Goal: Task Accomplishment & Management: Manage account settings

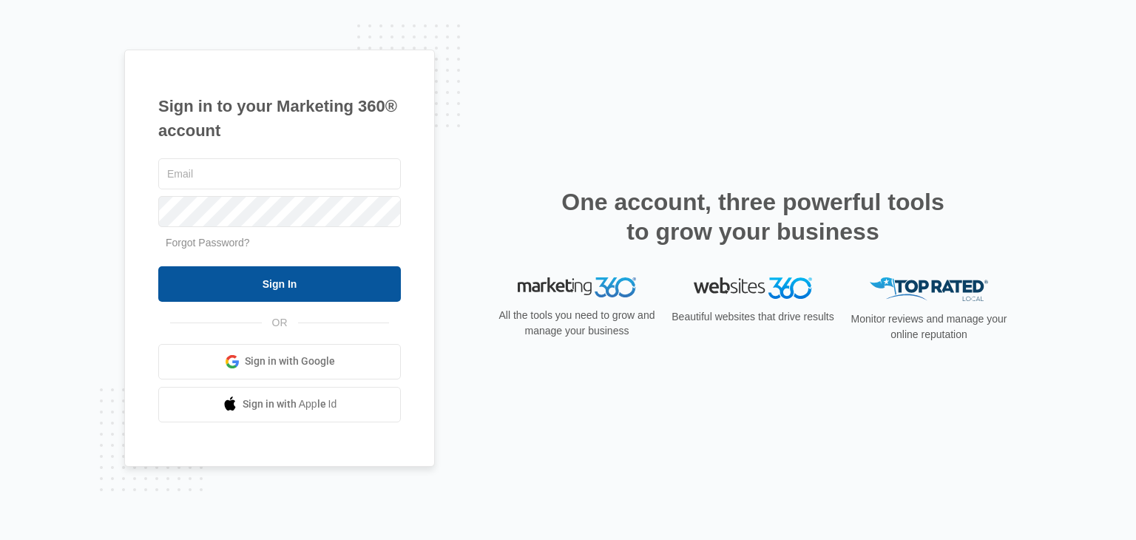
type input "[EMAIL_ADDRESS][DOMAIN_NAME]"
click at [317, 288] on input "Sign In" at bounding box center [279, 283] width 243 height 35
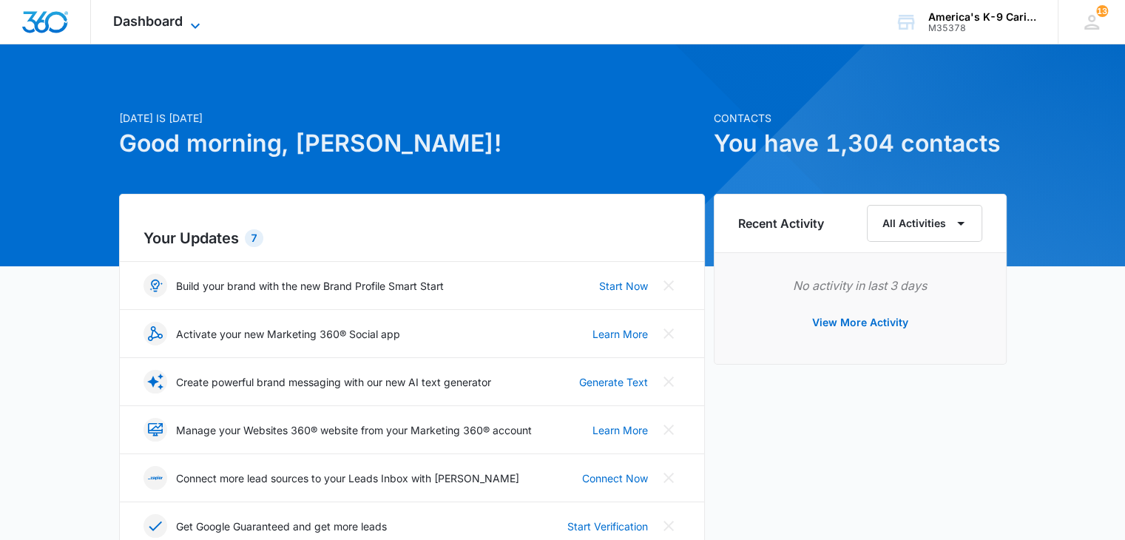
click at [194, 24] on icon at bounding box center [195, 26] width 18 height 18
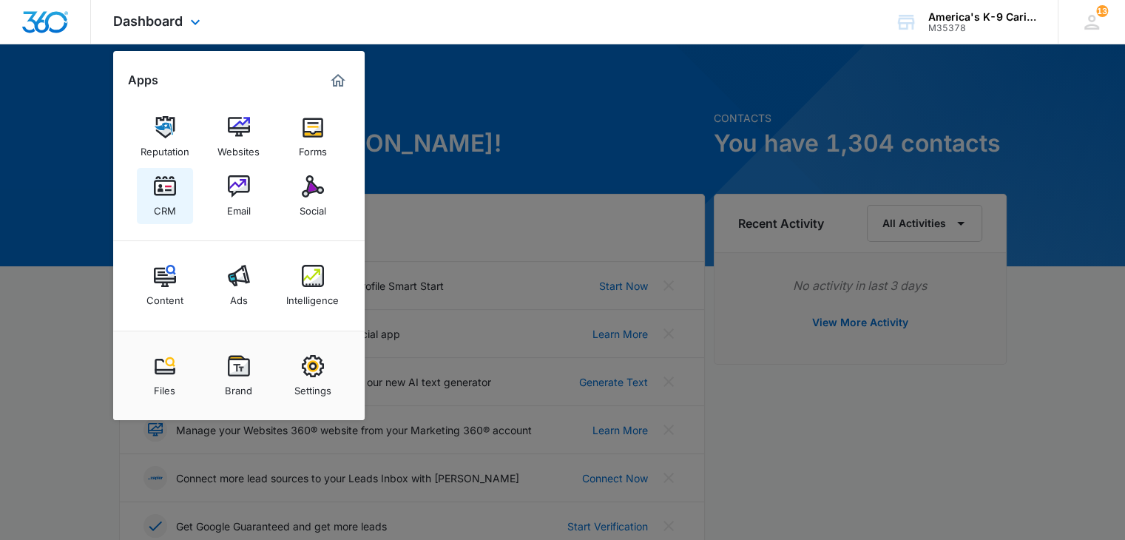
click at [173, 190] on img at bounding box center [165, 186] width 22 height 22
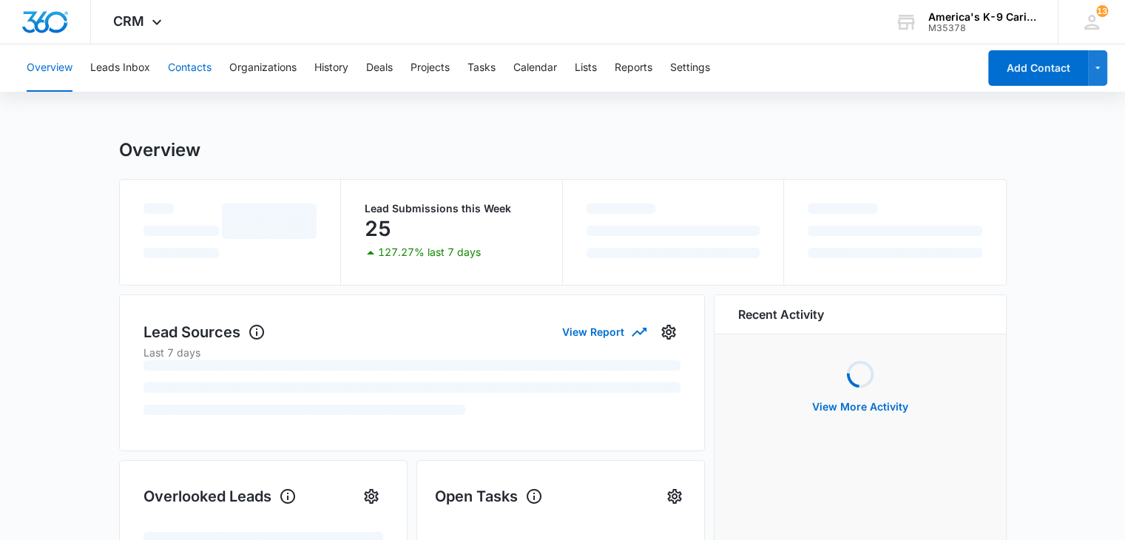
click at [190, 58] on button "Contacts" at bounding box center [190, 67] width 44 height 47
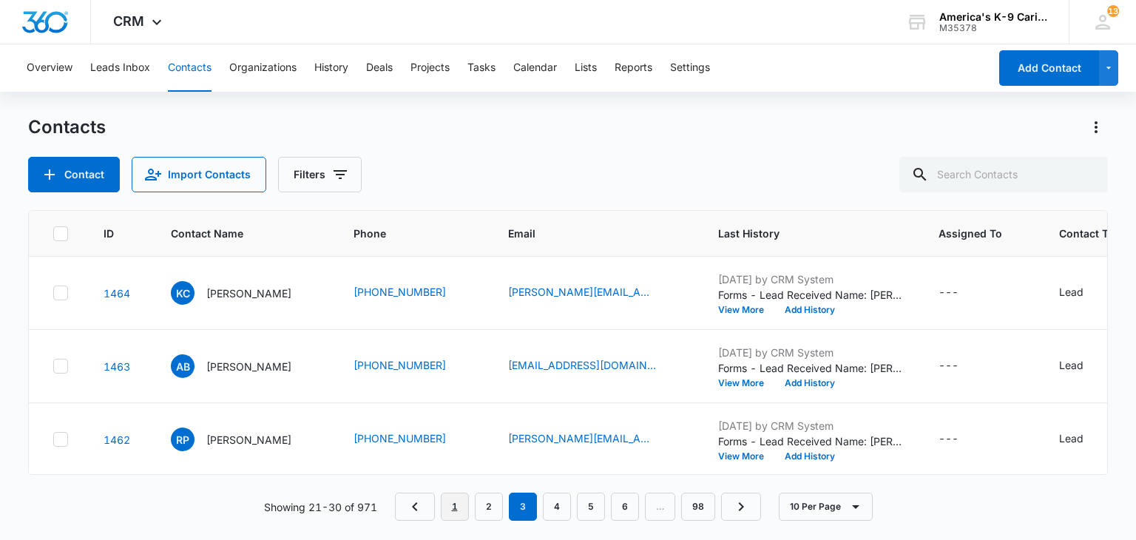
click at [464, 500] on link "1" at bounding box center [455, 507] width 28 height 28
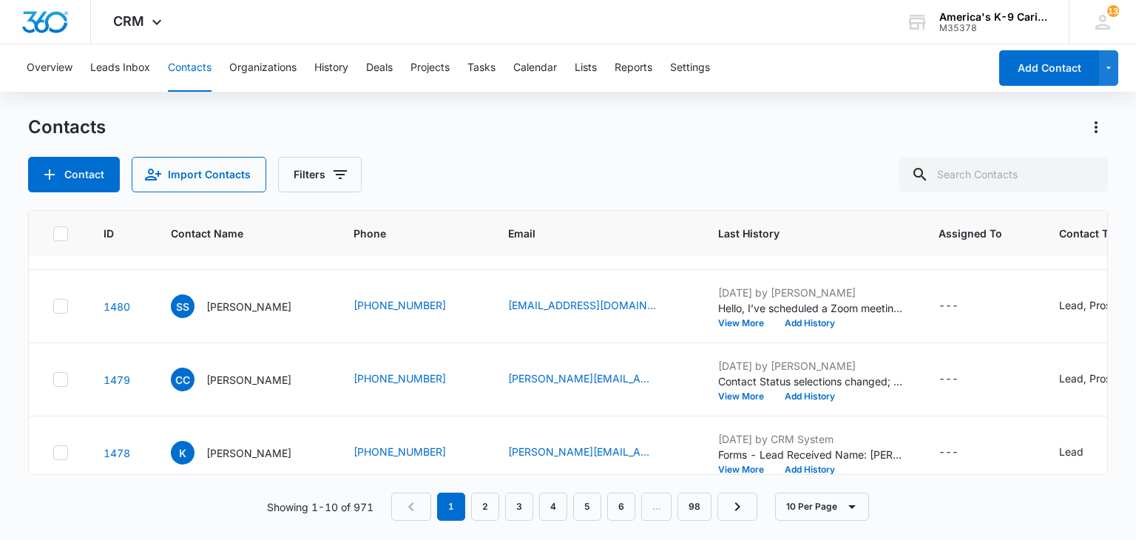
scroll to position [524, 0]
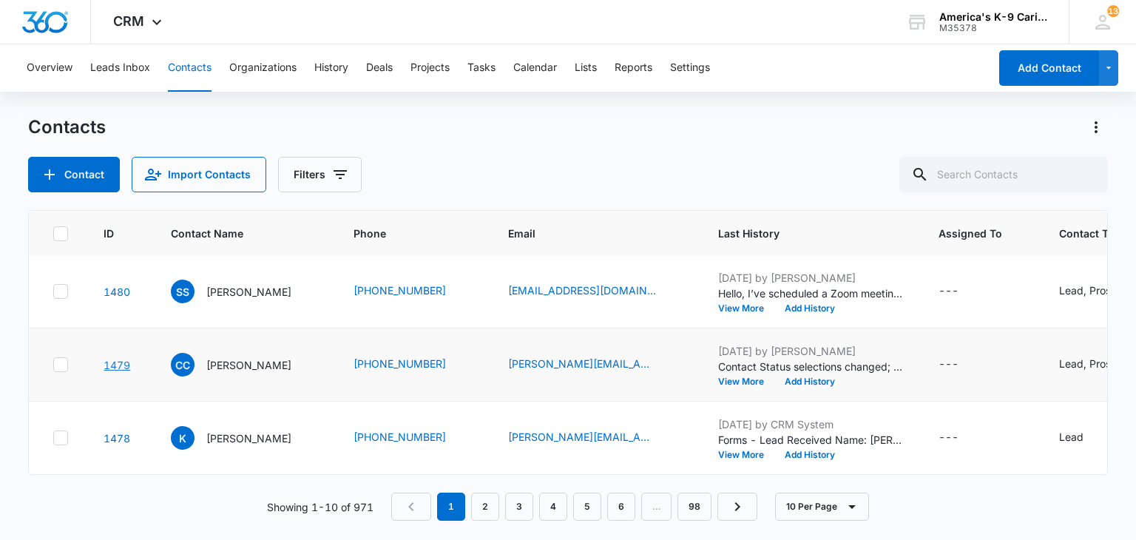
click at [118, 359] on link "1479" at bounding box center [117, 365] width 27 height 13
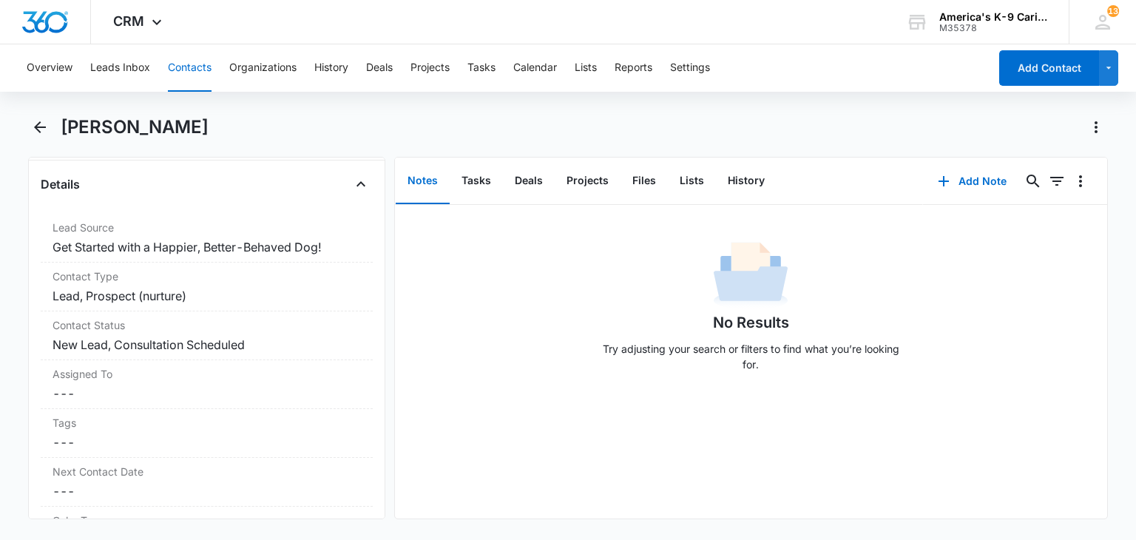
scroll to position [547, 0]
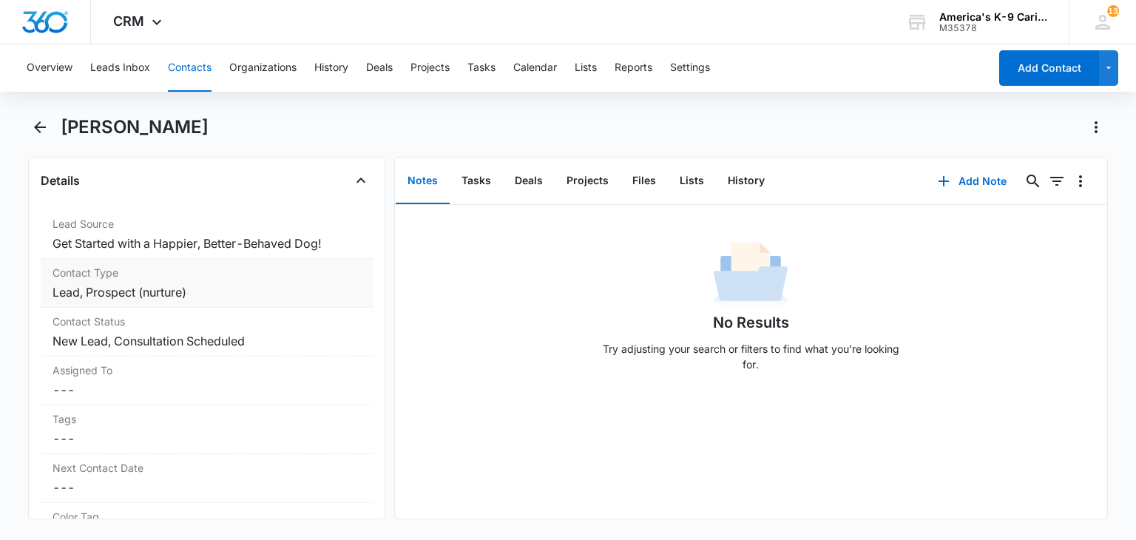
click at [297, 291] on dd "Cancel Save Changes Lead, Prospect (nurture)" at bounding box center [207, 292] width 308 height 18
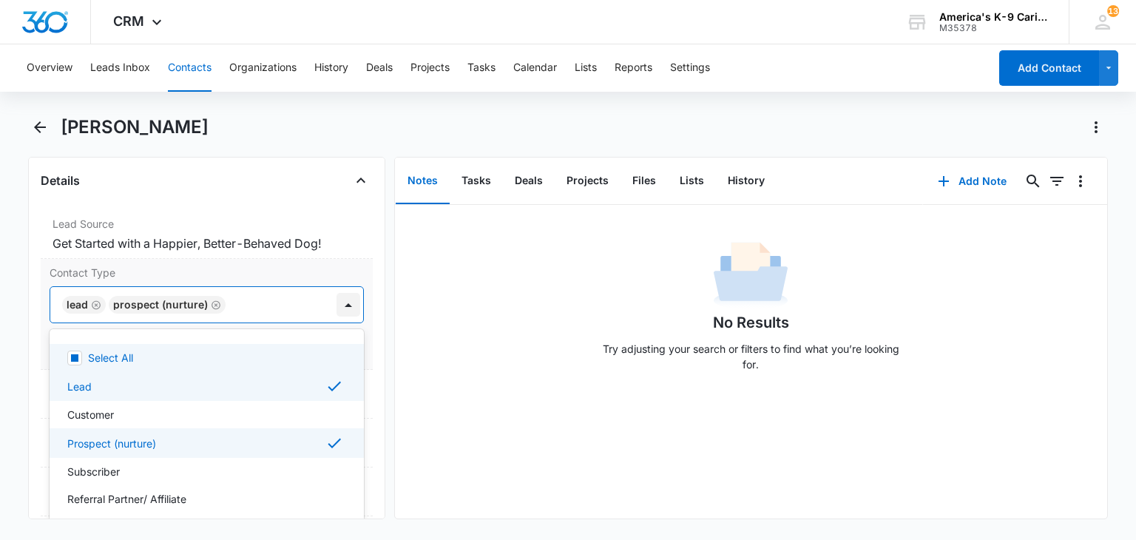
click at [339, 304] on div at bounding box center [348, 305] width 24 height 24
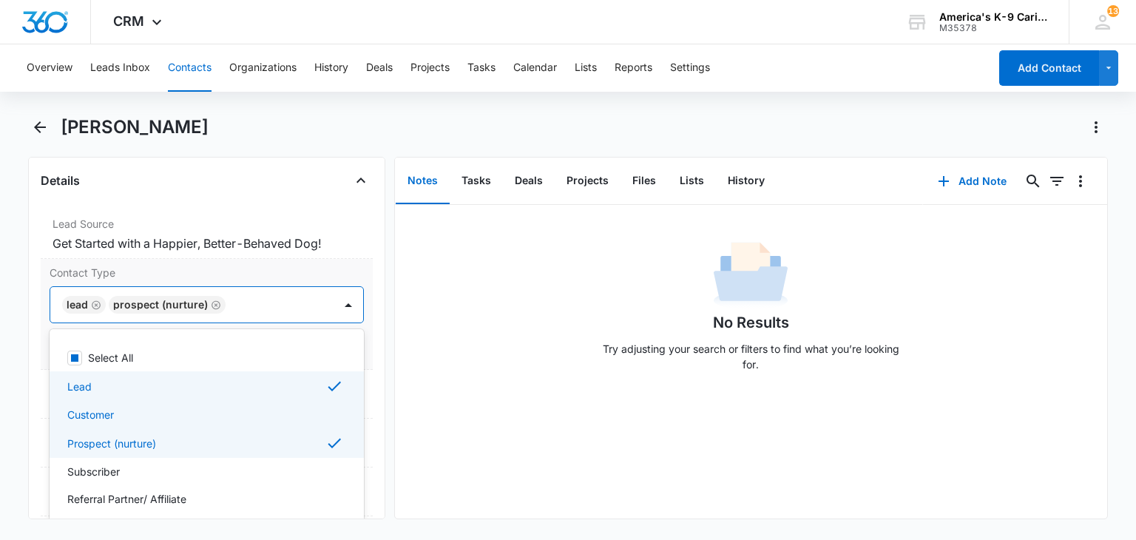
click at [282, 419] on div "Customer" at bounding box center [204, 415] width 275 height 16
click at [293, 395] on div "Lead" at bounding box center [204, 386] width 275 height 18
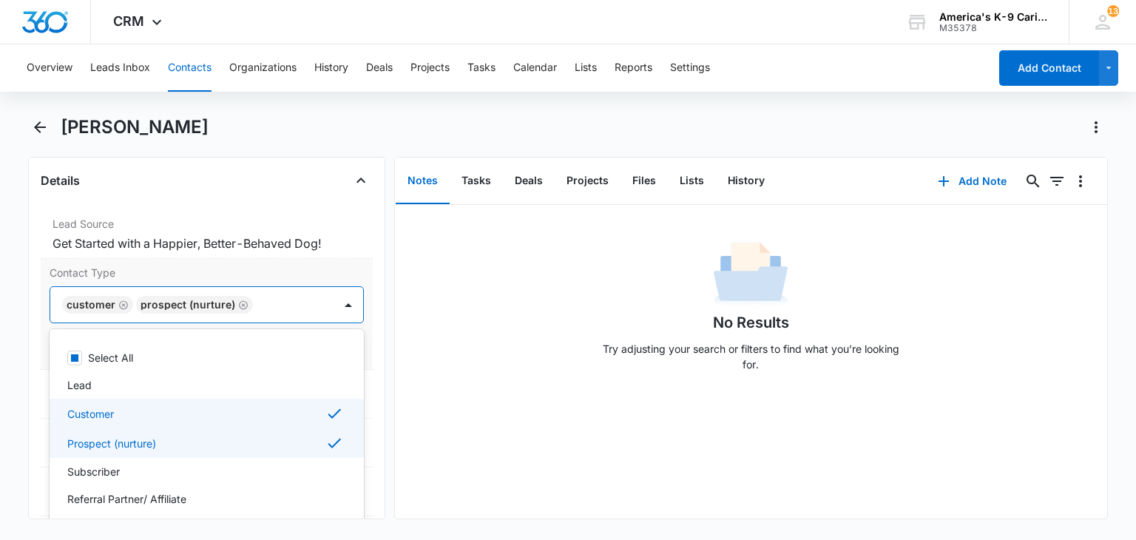
click at [287, 439] on div "Prospect (nurture)" at bounding box center [204, 443] width 275 height 18
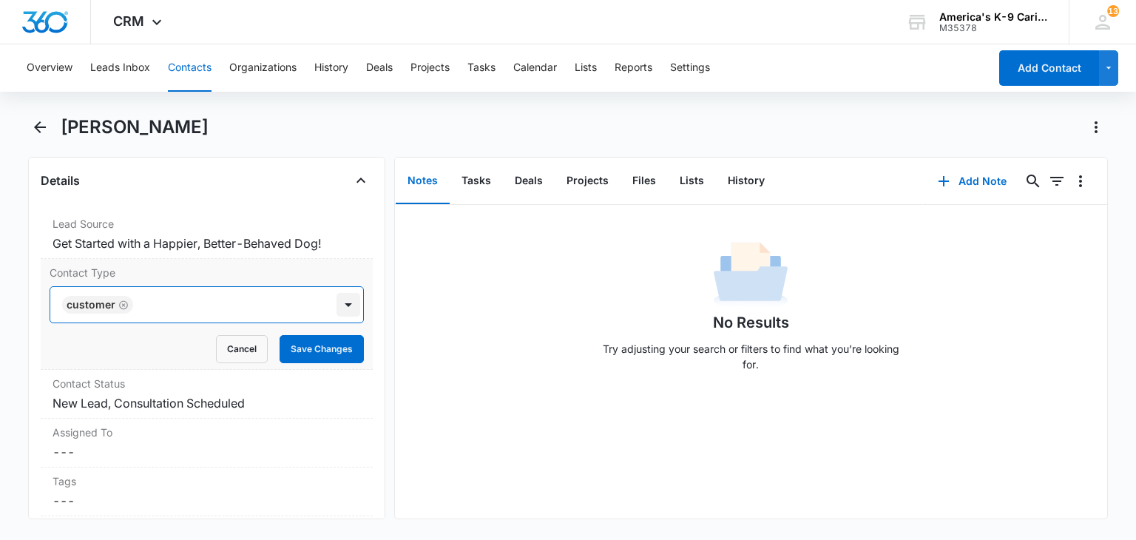
click at [336, 303] on div at bounding box center [348, 305] width 24 height 24
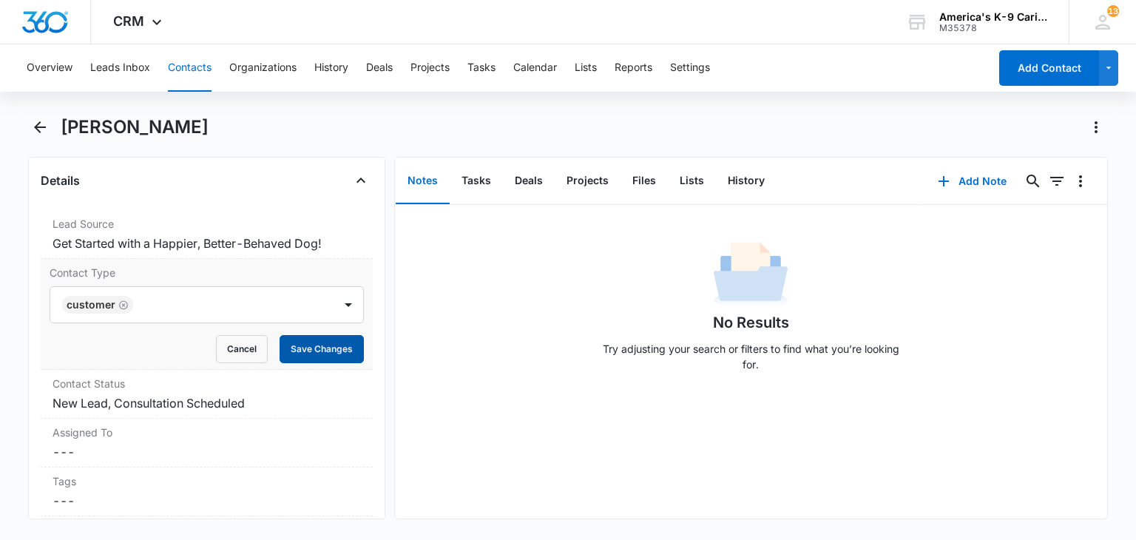
click at [325, 344] on button "Save Changes" at bounding box center [322, 349] width 84 height 28
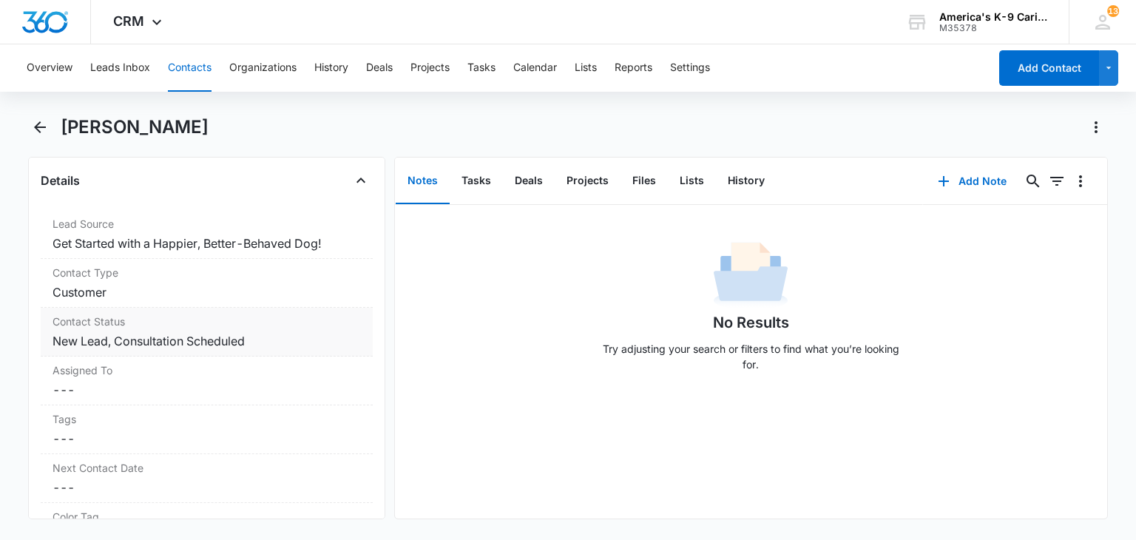
click at [315, 350] on div "Contact Status Cancel Save Changes New Lead, Consultation Scheduled" at bounding box center [206, 332] width 331 height 49
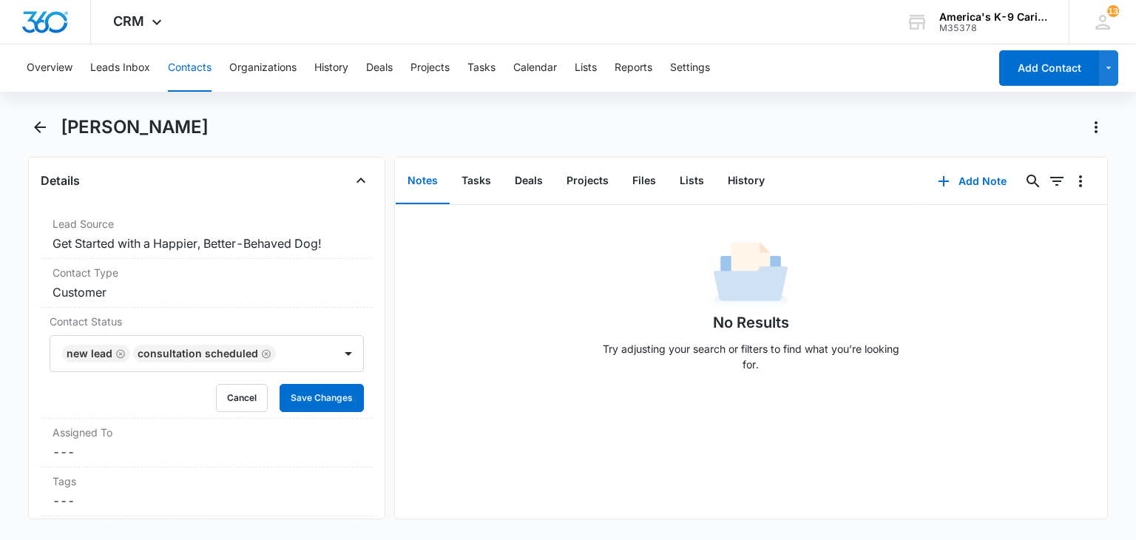
click at [336, 350] on div at bounding box center [348, 354] width 24 height 24
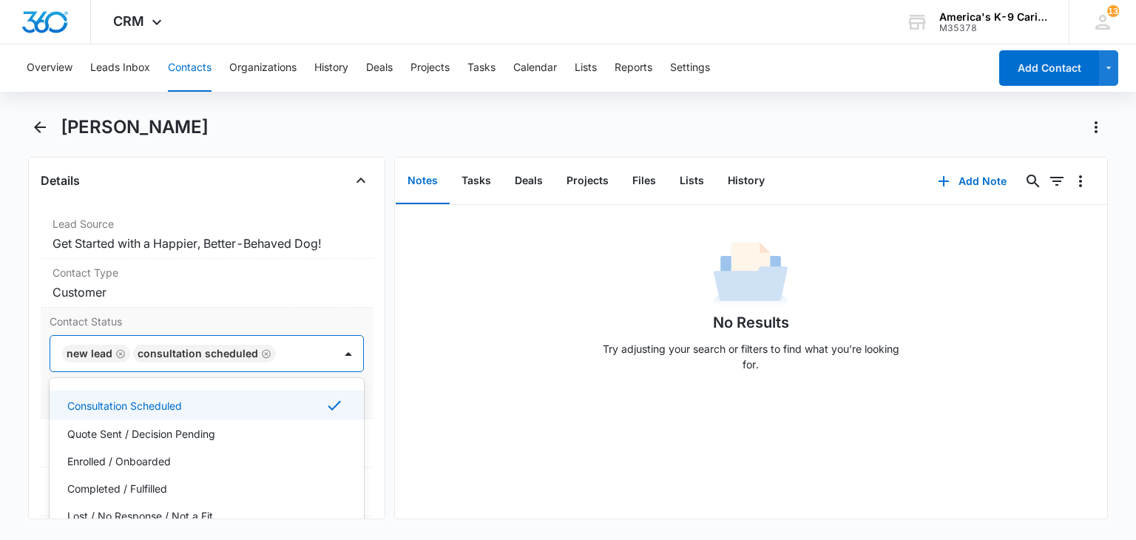
scroll to position [98, 0]
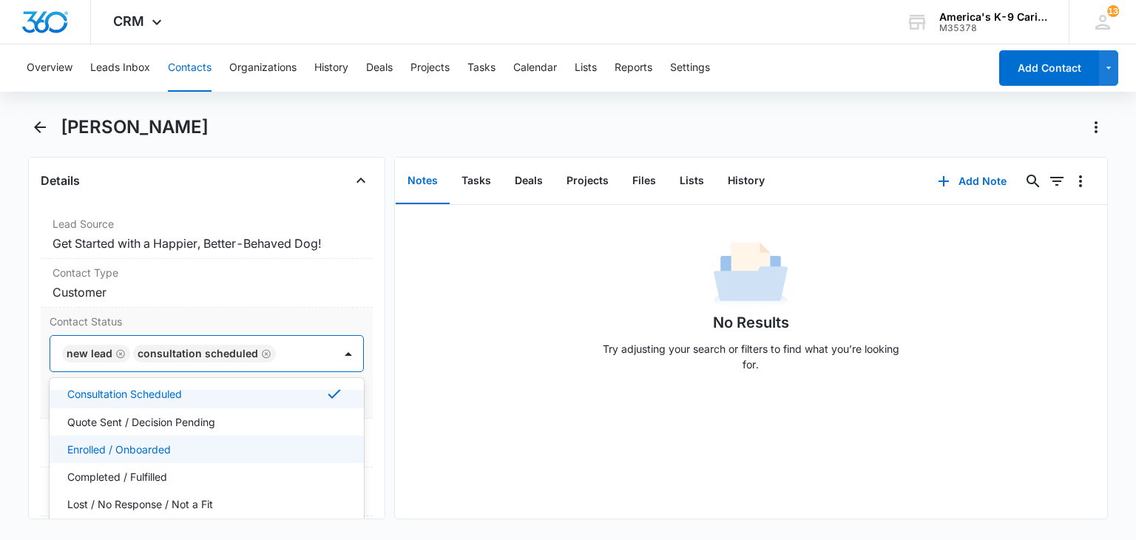
click at [256, 441] on div "Enrolled / Onboarded" at bounding box center [204, 449] width 275 height 16
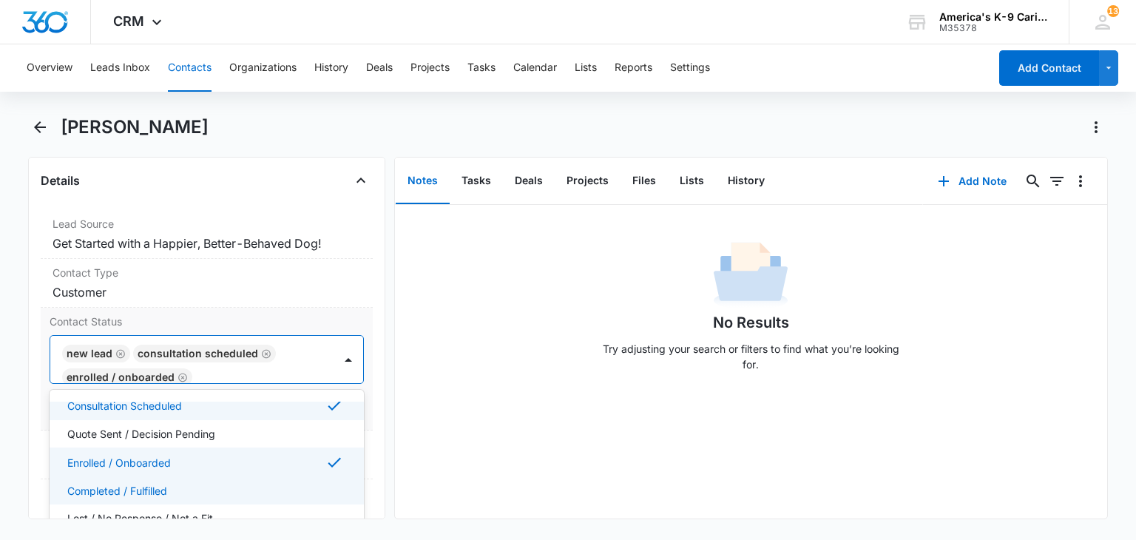
click at [246, 477] on div "Completed / Fulfilled" at bounding box center [207, 490] width 314 height 27
click at [246, 462] on div "Enrolled / Onboarded" at bounding box center [204, 462] width 275 height 18
click at [260, 459] on div "Enrolled / Onboarded" at bounding box center [204, 461] width 275 height 16
click at [273, 405] on div "Consultation Scheduled" at bounding box center [204, 405] width 275 height 18
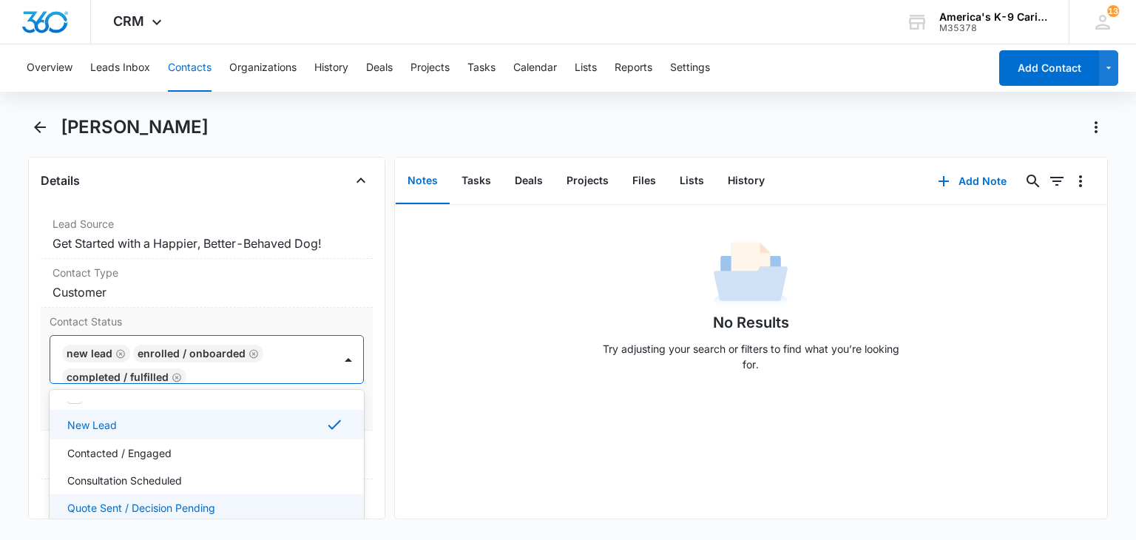
scroll to position [0, 0]
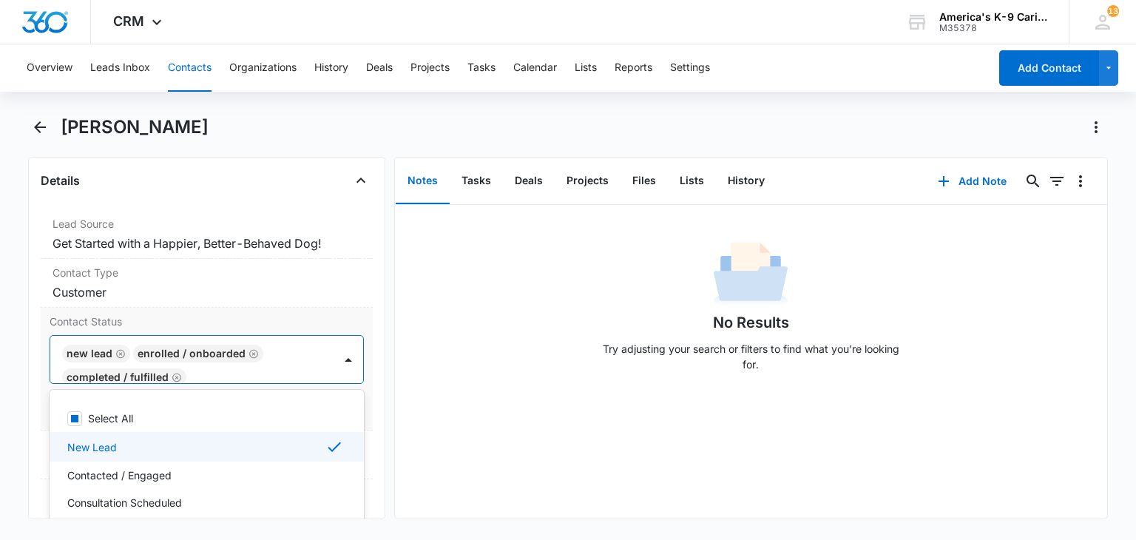
click at [325, 438] on icon at bounding box center [334, 447] width 18 height 18
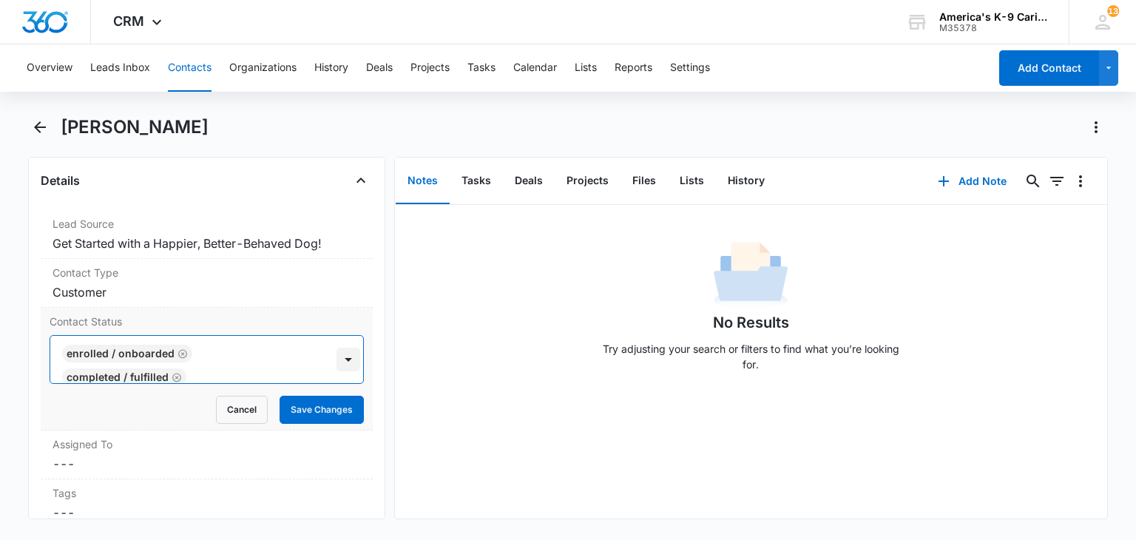
click at [339, 356] on div at bounding box center [348, 360] width 24 height 24
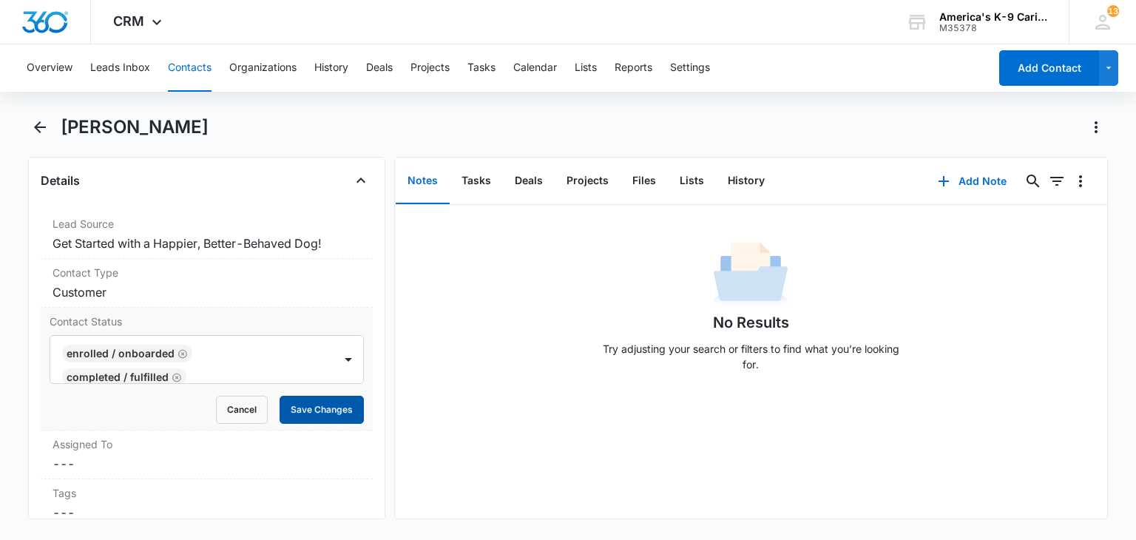
click at [331, 406] on button "Save Changes" at bounding box center [322, 410] width 84 height 28
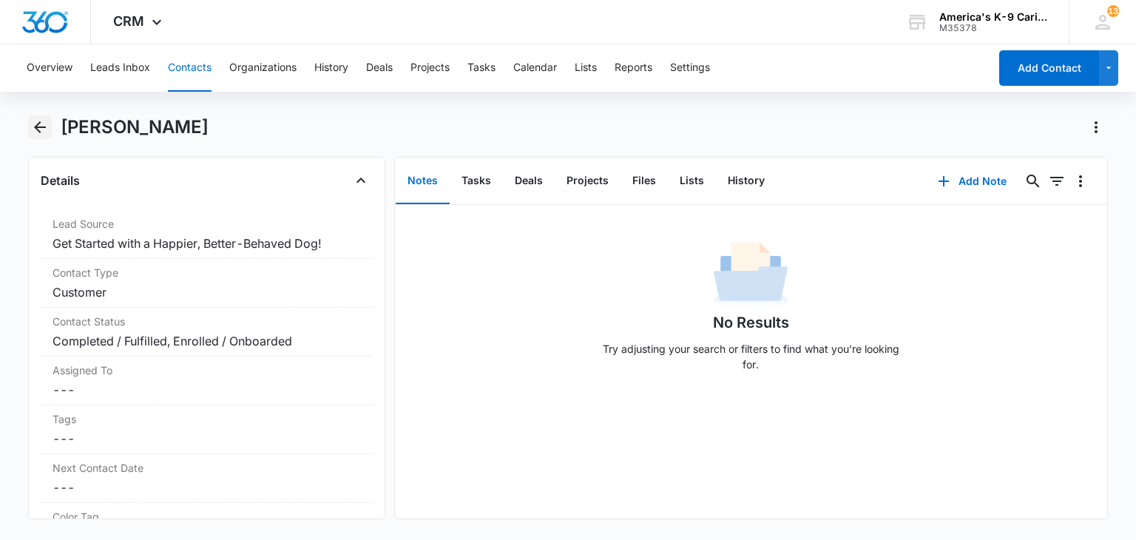
click at [35, 122] on icon "Back" at bounding box center [40, 127] width 18 height 18
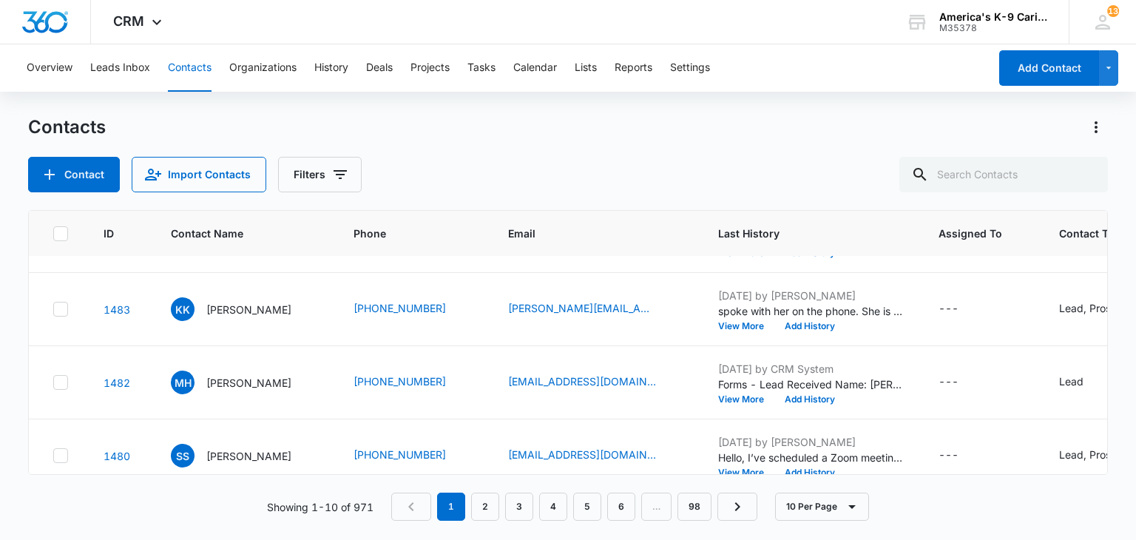
scroll to position [340, 0]
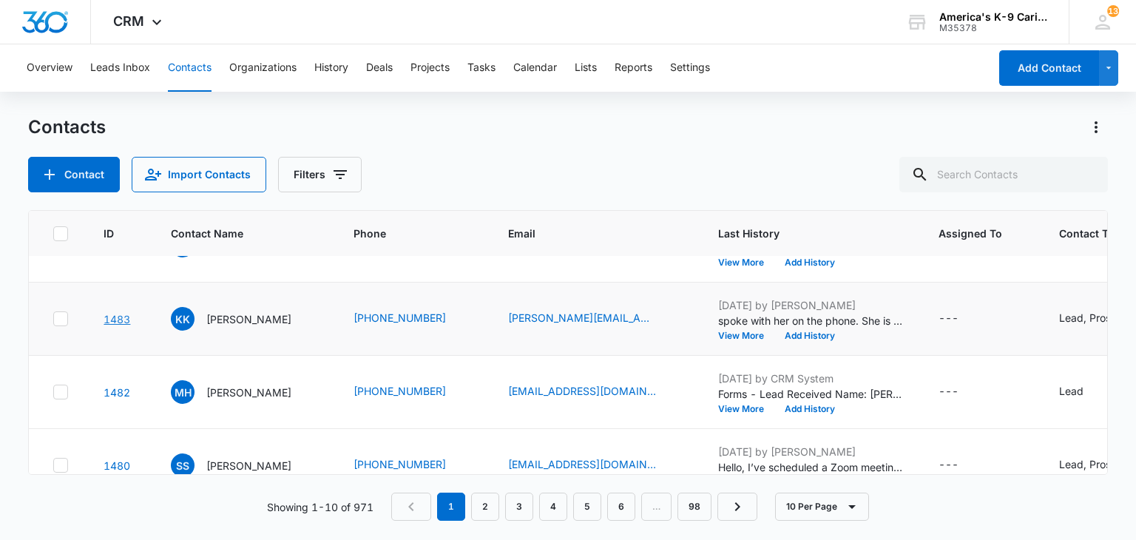
click at [118, 317] on link "1483" at bounding box center [117, 319] width 27 height 13
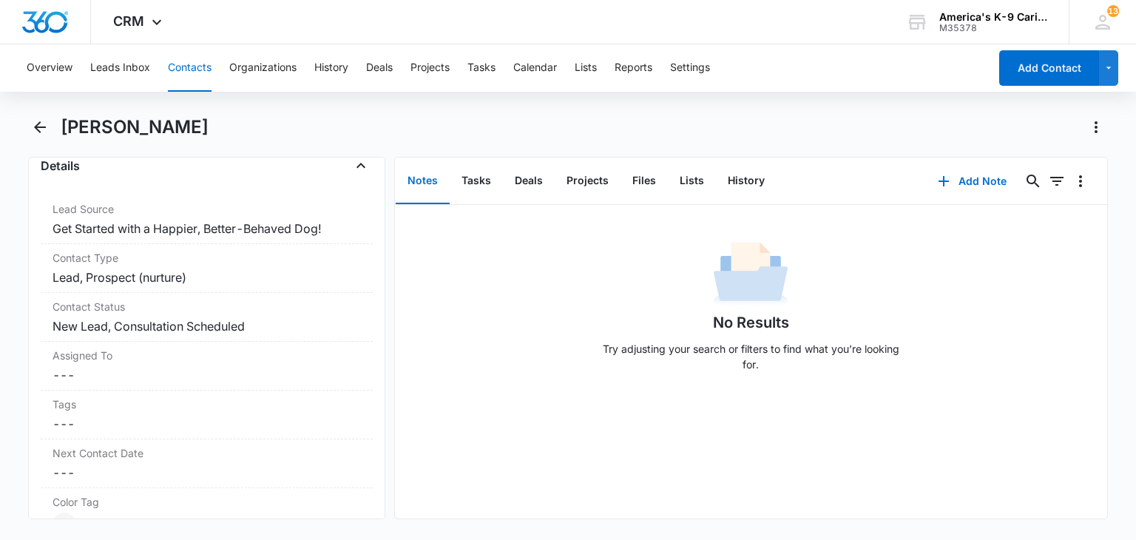
scroll to position [566, 0]
click at [308, 320] on dd "Cancel Save Changes New Lead, Consultation Scheduled" at bounding box center [207, 323] width 308 height 18
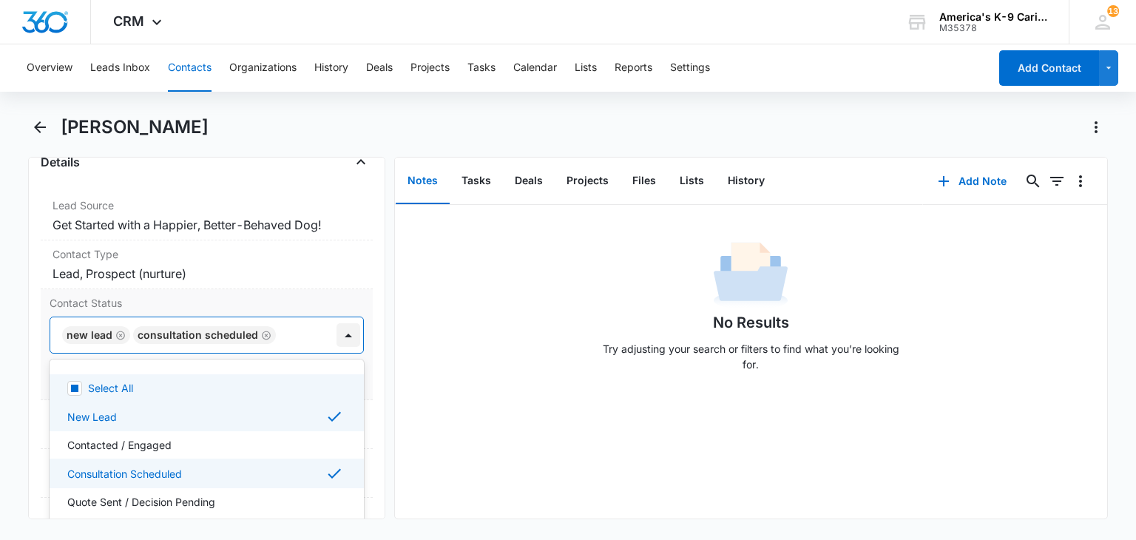
click at [337, 336] on div at bounding box center [348, 335] width 24 height 24
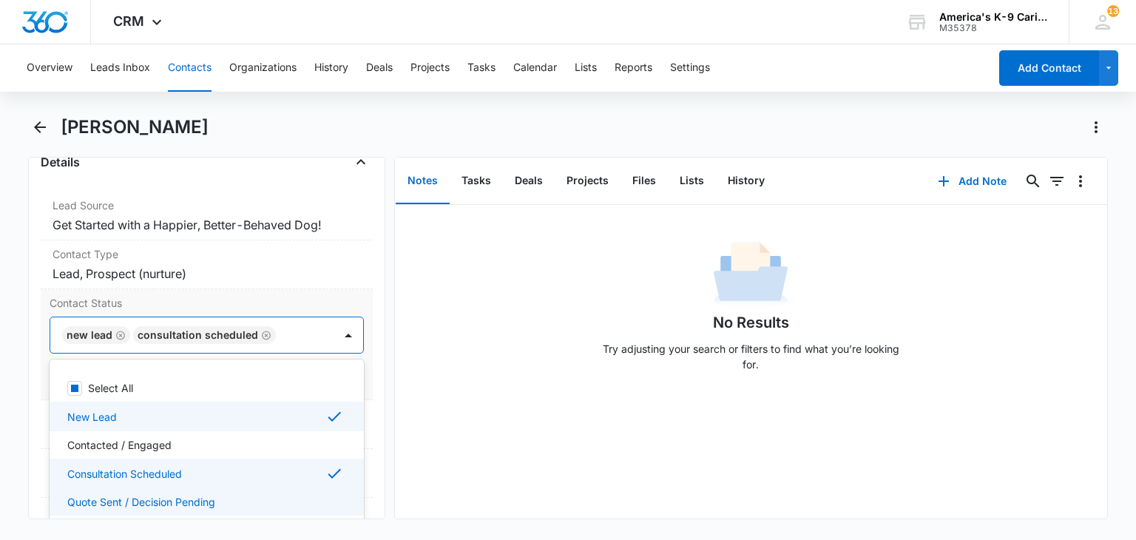
click at [278, 494] on div "Quote Sent / Decision Pending" at bounding box center [204, 502] width 275 height 16
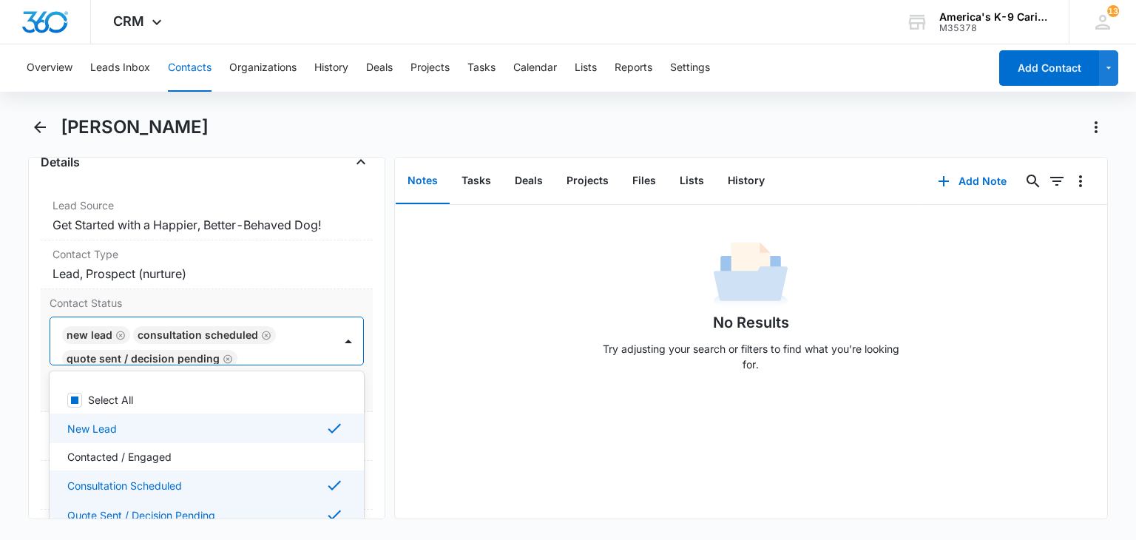
click at [278, 478] on div "Consultation Scheduled" at bounding box center [204, 485] width 275 height 18
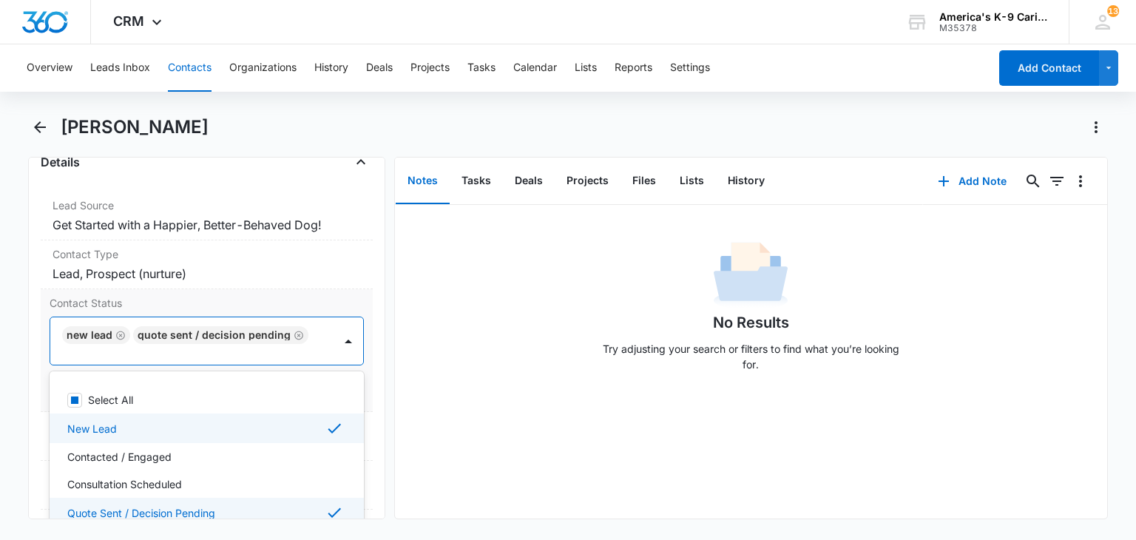
click at [277, 422] on div "New Lead" at bounding box center [204, 428] width 275 height 18
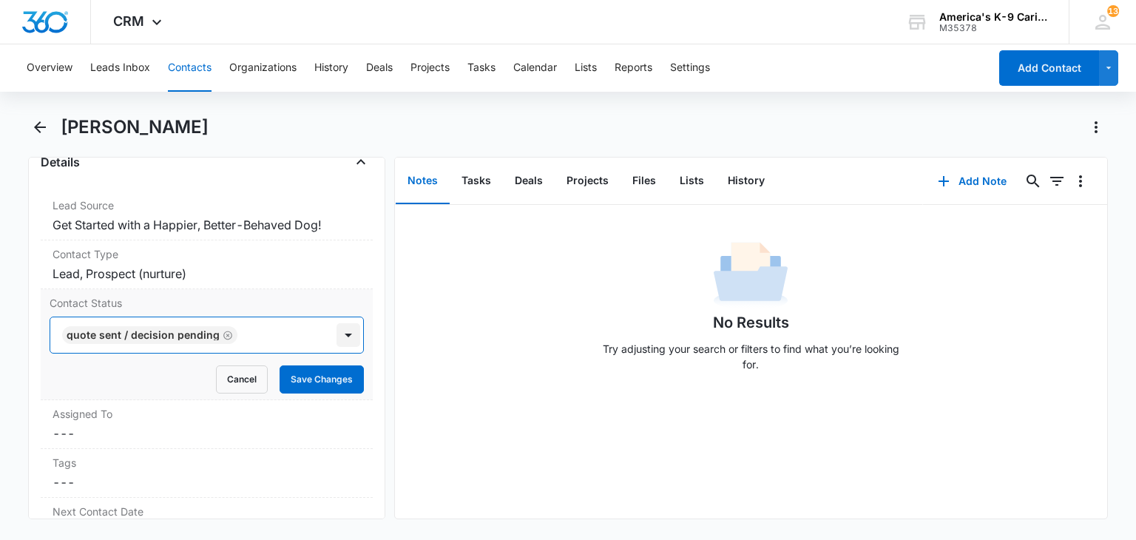
click at [338, 334] on div at bounding box center [348, 335] width 24 height 24
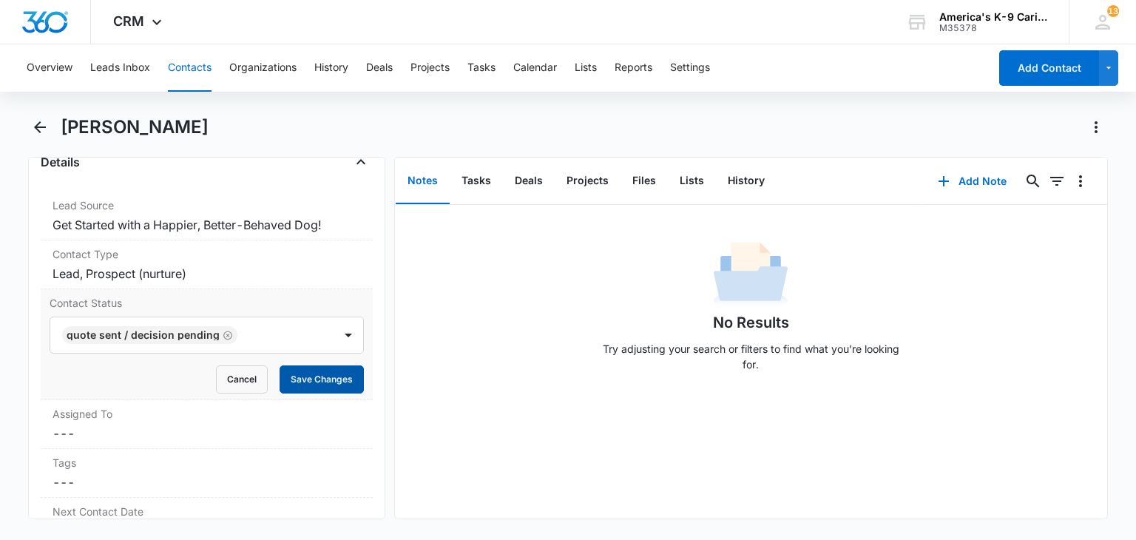
click at [331, 379] on button "Save Changes" at bounding box center [322, 379] width 84 height 28
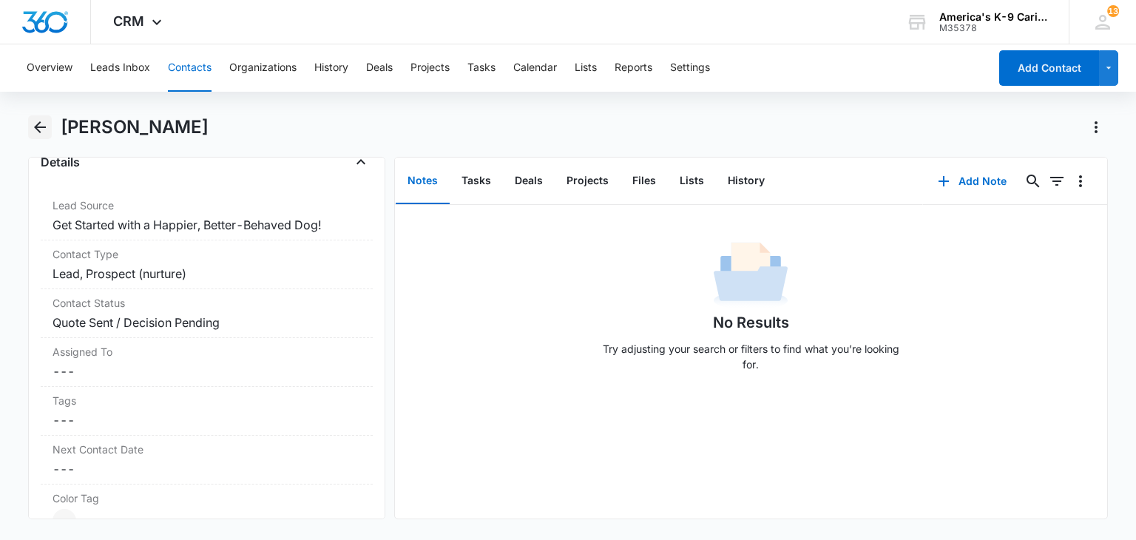
click at [35, 129] on icon "Back" at bounding box center [40, 127] width 18 height 18
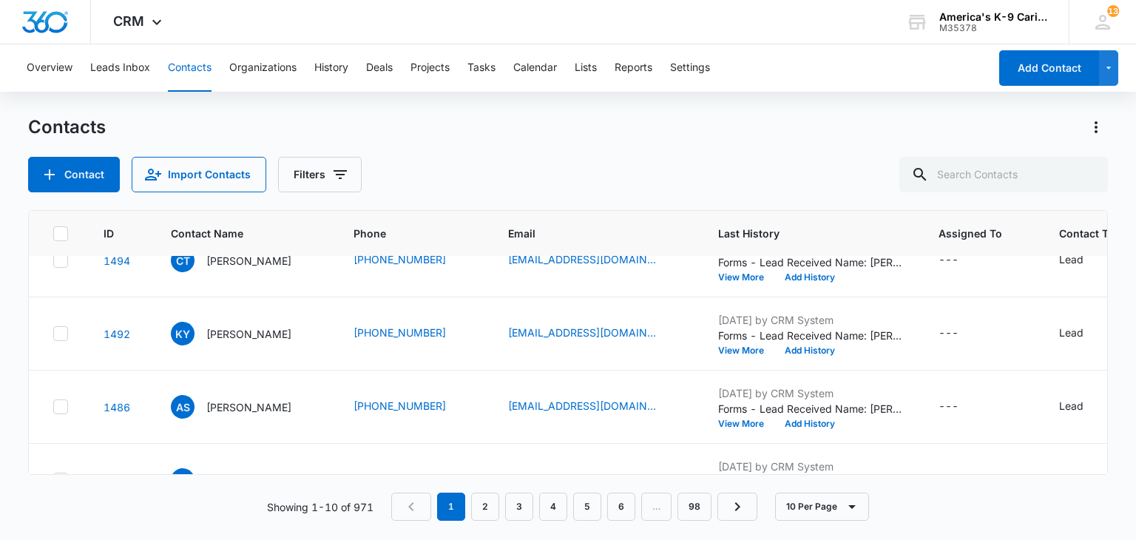
scroll to position [87, 0]
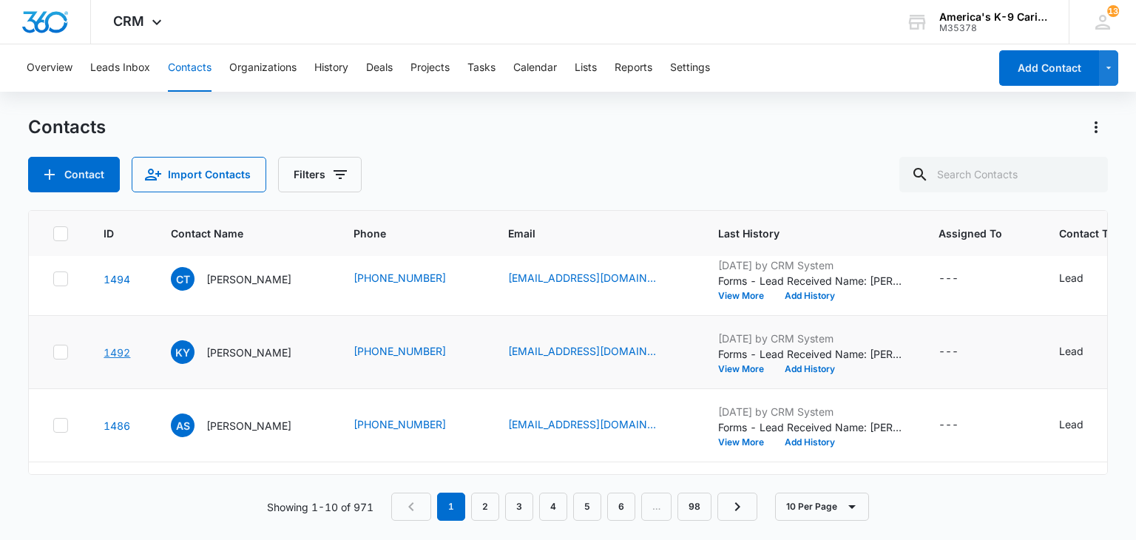
click at [124, 348] on link "1492" at bounding box center [117, 352] width 27 height 13
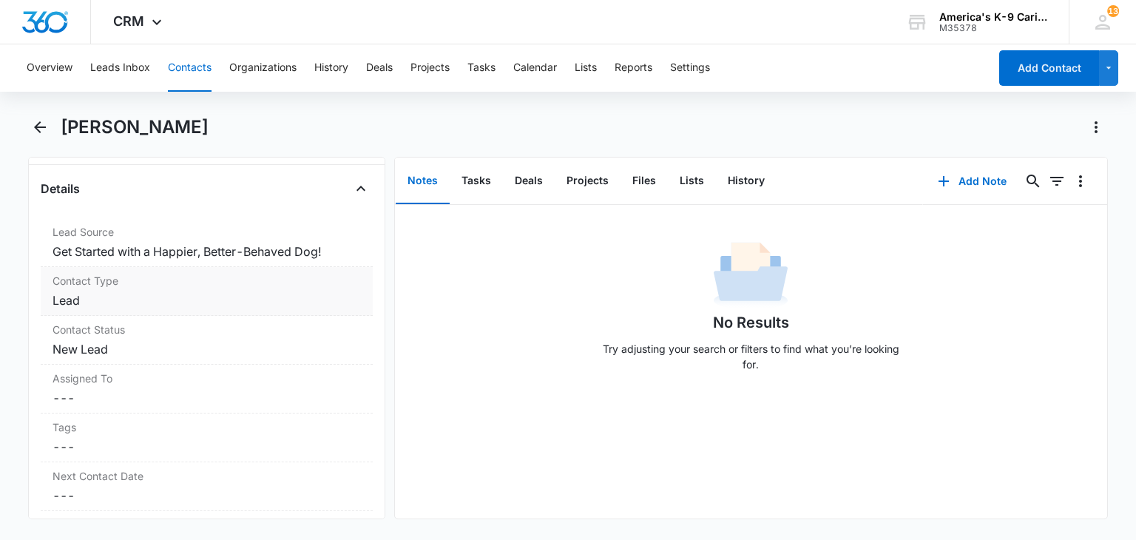
scroll to position [532, 0]
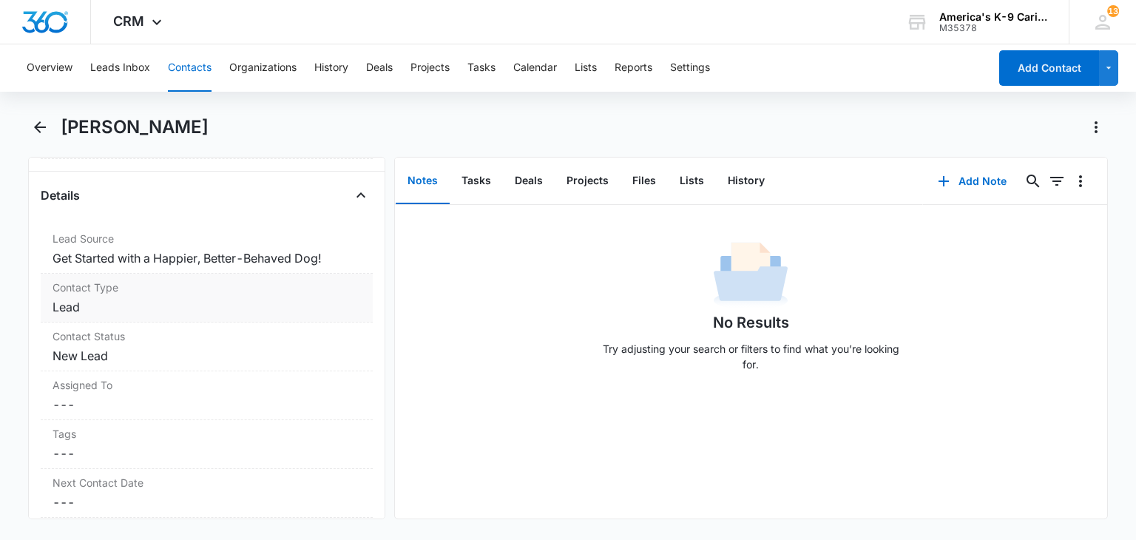
click at [293, 295] on div "Contact Type Cancel Save Changes Lead" at bounding box center [206, 298] width 331 height 49
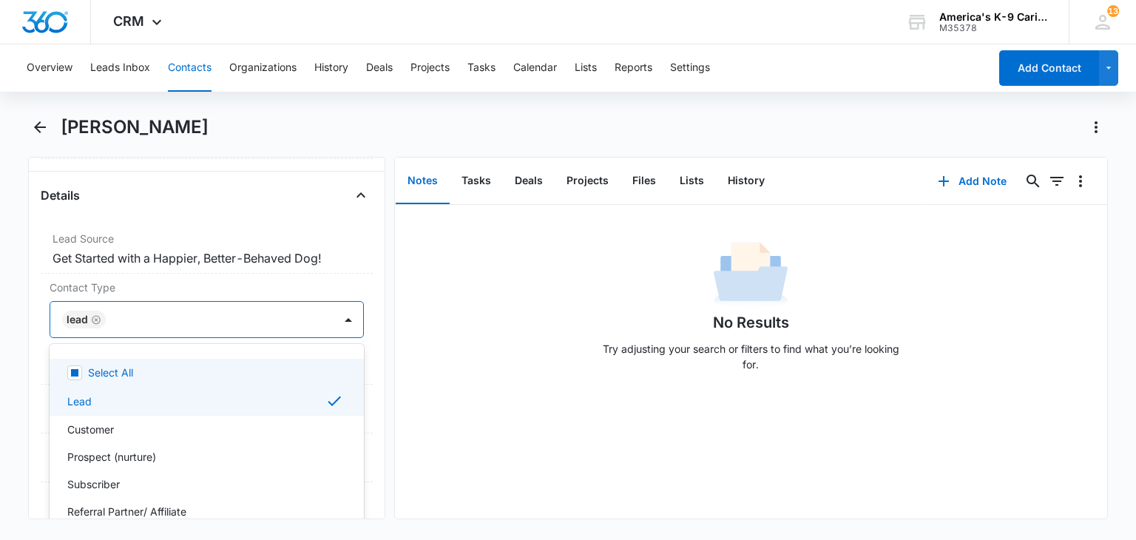
click at [336, 316] on div at bounding box center [348, 320] width 24 height 24
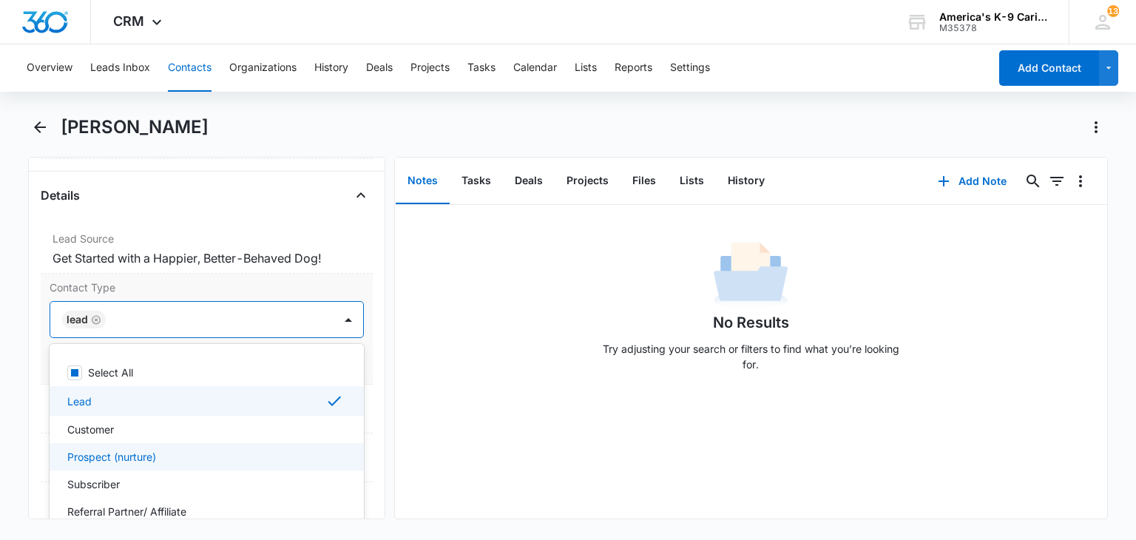
click at [254, 449] on div "Prospect (nurture)" at bounding box center [204, 457] width 275 height 16
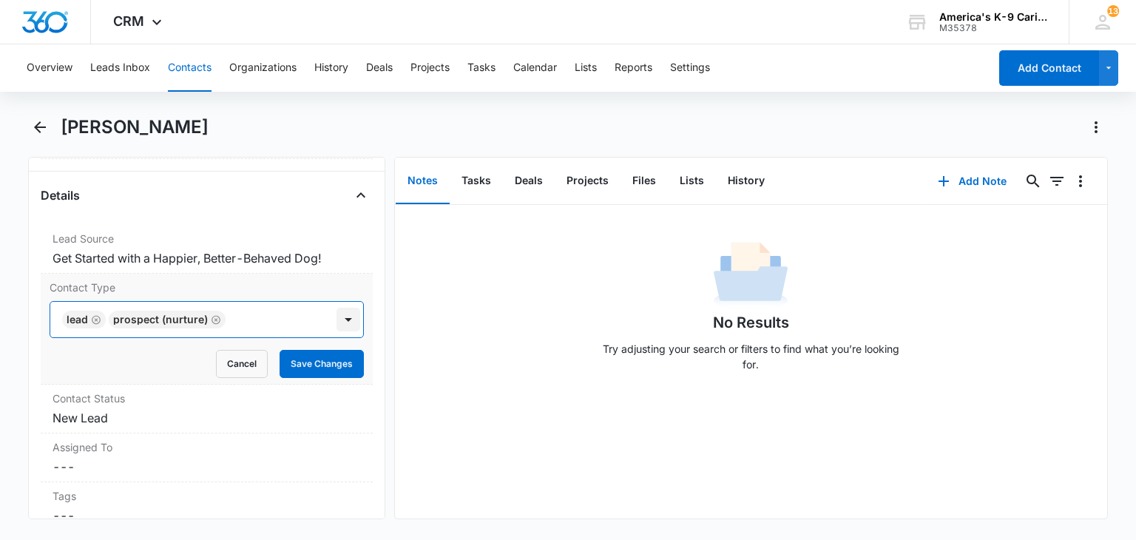
click at [336, 320] on div at bounding box center [348, 320] width 24 height 24
click at [322, 368] on button "Save Changes" at bounding box center [322, 364] width 84 height 28
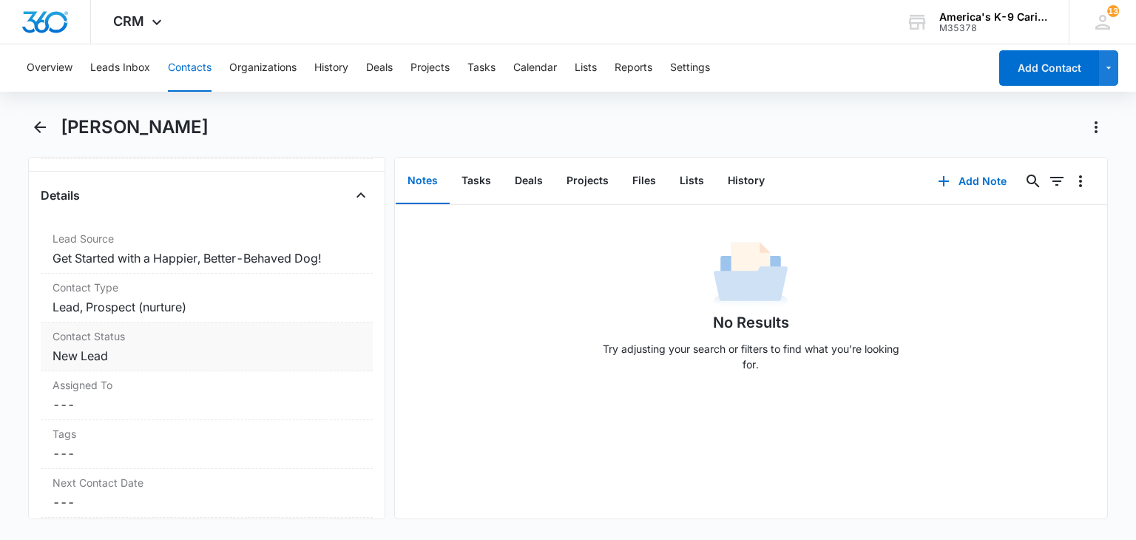
click at [328, 343] on div "Contact Status Cancel Save Changes New Lead" at bounding box center [206, 346] width 331 height 49
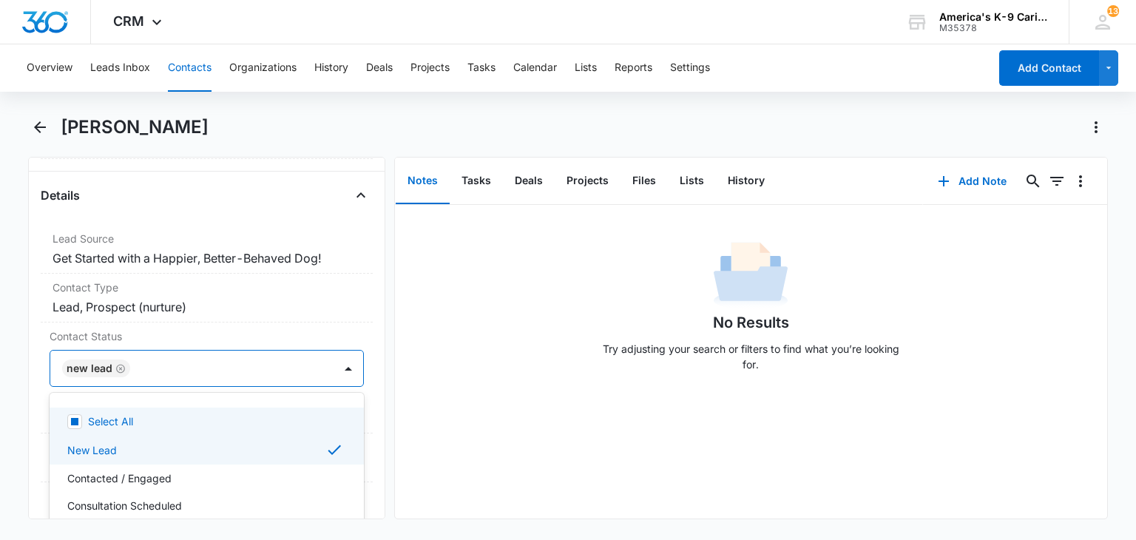
click at [337, 367] on div at bounding box center [348, 368] width 24 height 24
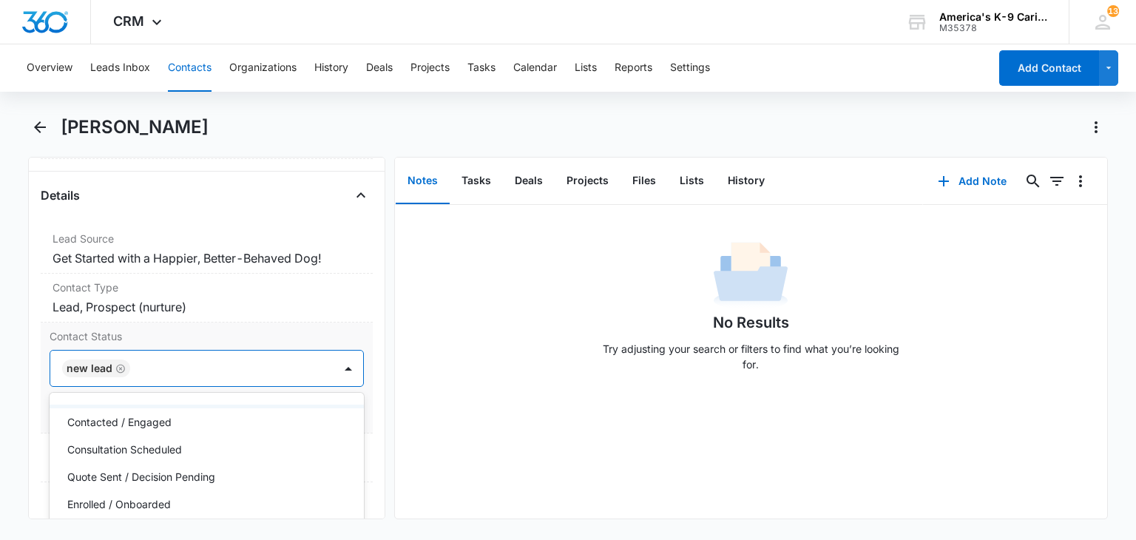
scroll to position [79, 0]
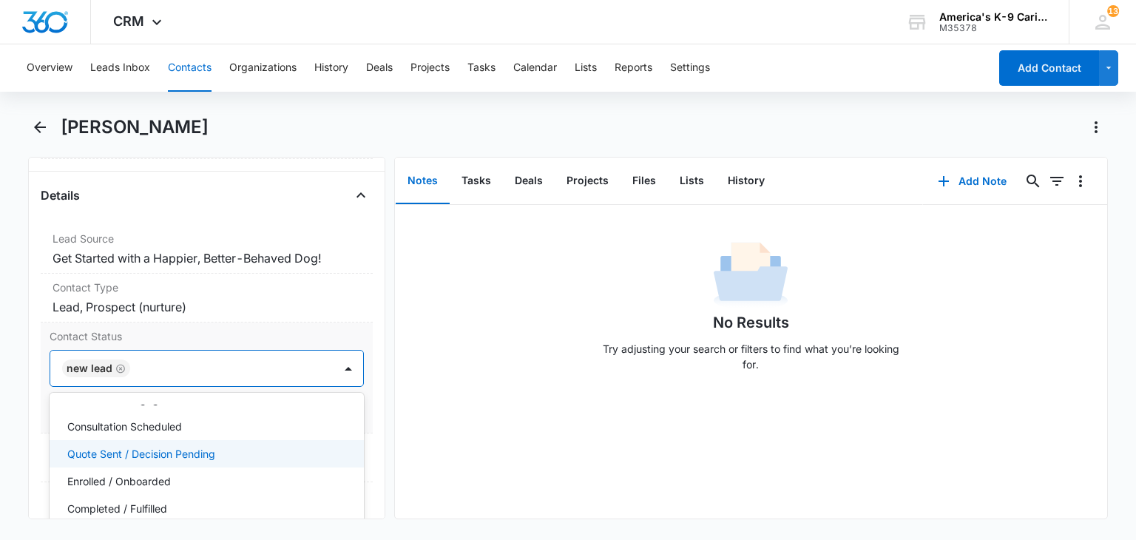
click at [277, 456] on div "Quote Sent / Decision Pending" at bounding box center [204, 454] width 275 height 16
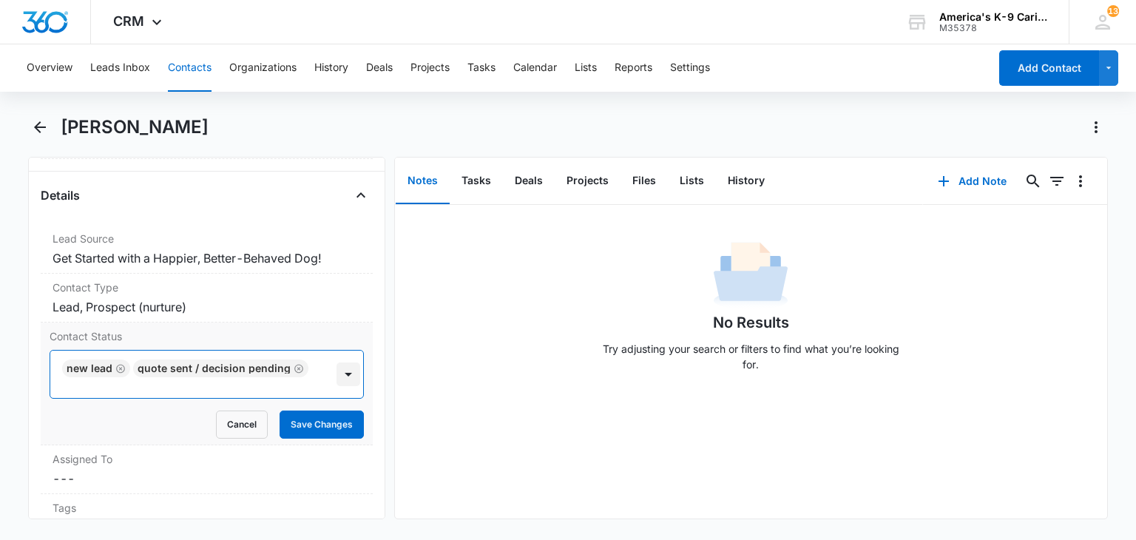
click at [337, 371] on div at bounding box center [348, 374] width 24 height 24
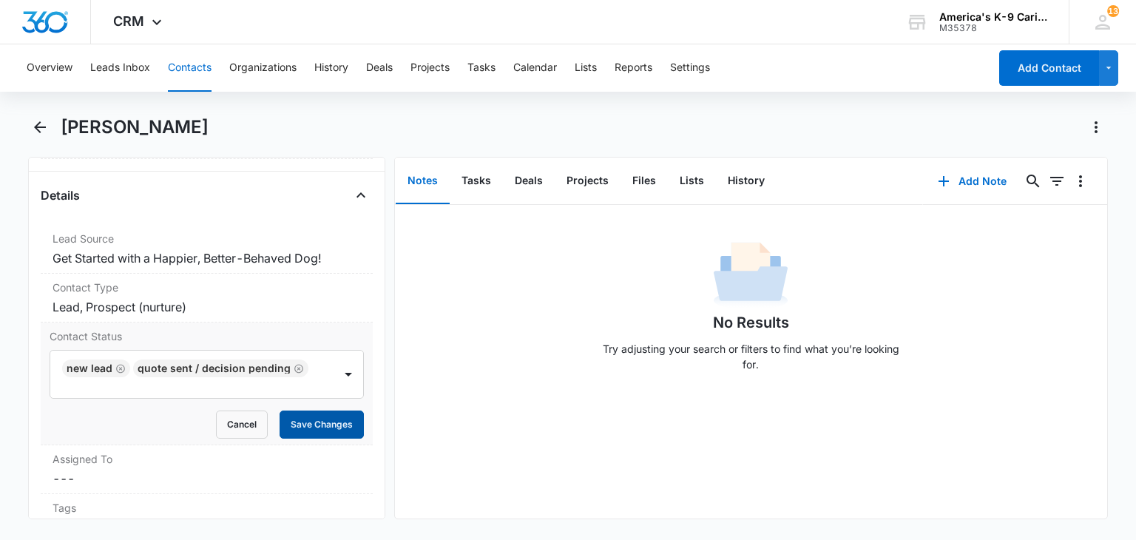
click at [324, 422] on button "Save Changes" at bounding box center [322, 424] width 84 height 28
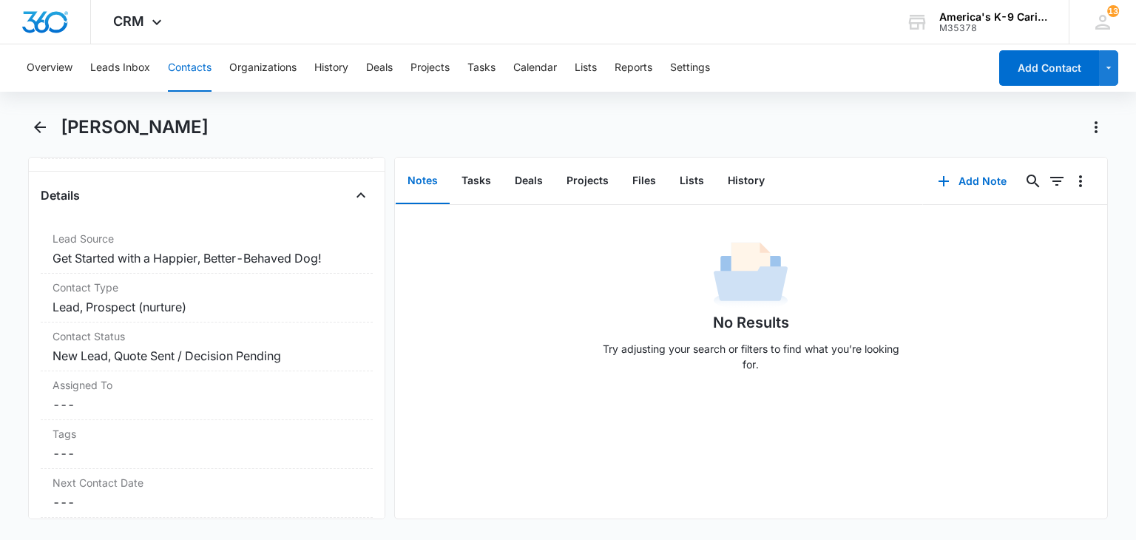
click at [340, 373] on div "Assigned To Cancel Save Changes ---" at bounding box center [206, 395] width 331 height 49
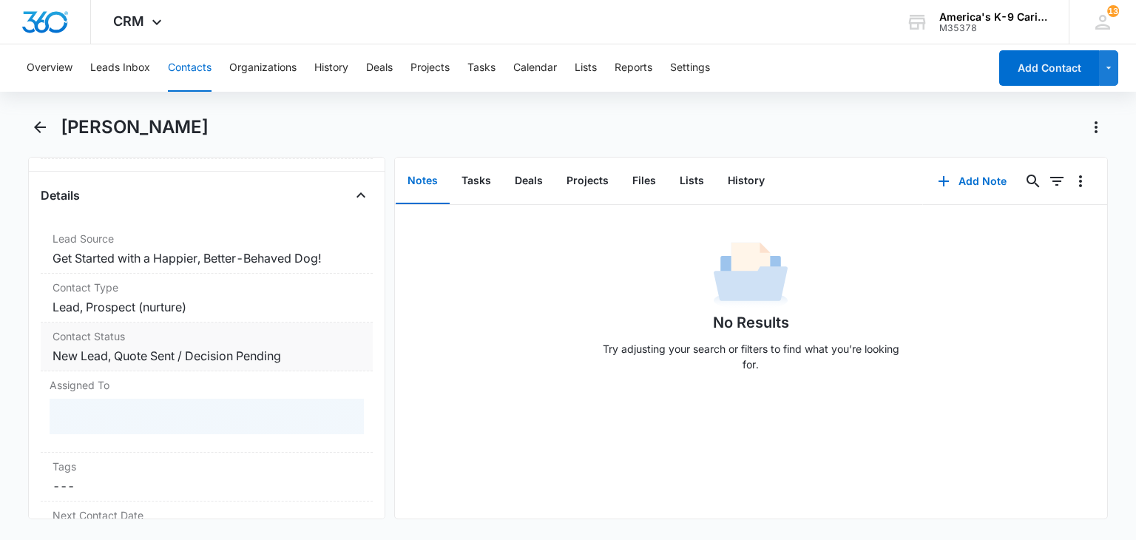
click at [334, 341] on label "Contact Status" at bounding box center [207, 336] width 308 height 16
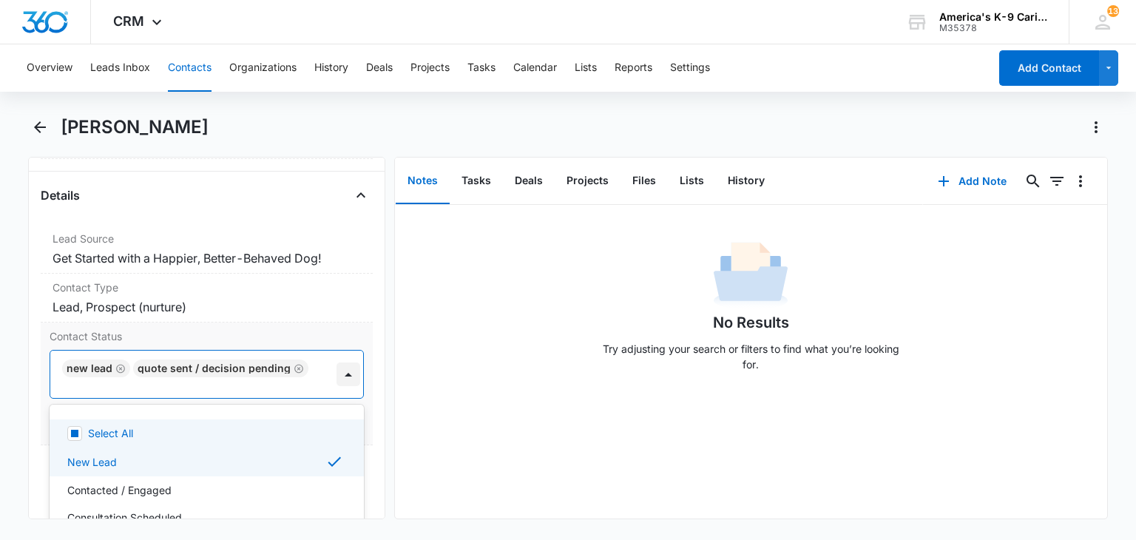
scroll to position [3, 0]
click at [336, 368] on div at bounding box center [348, 374] width 24 height 24
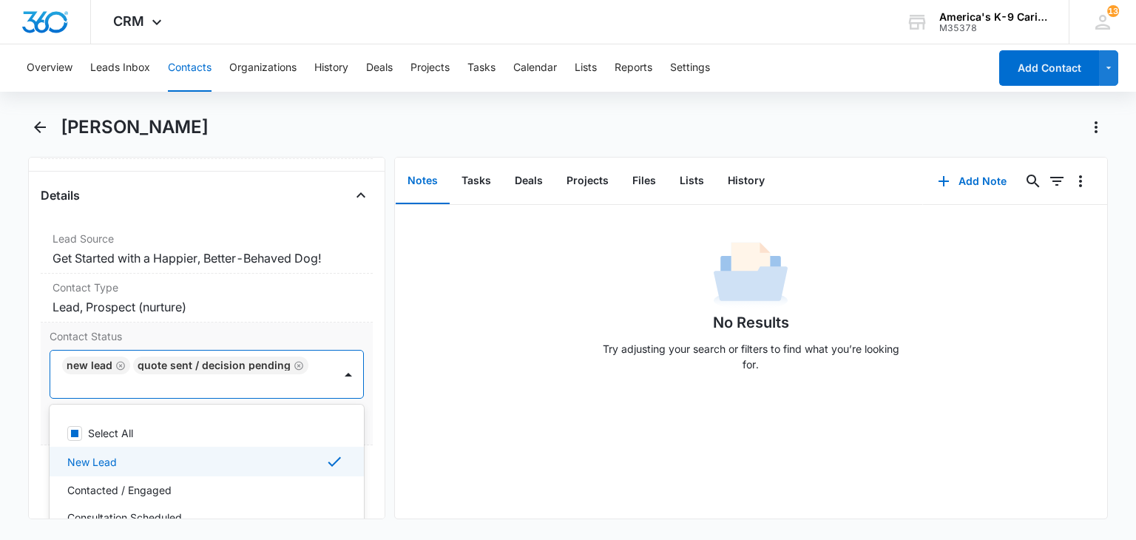
click at [325, 457] on icon at bounding box center [334, 462] width 18 height 18
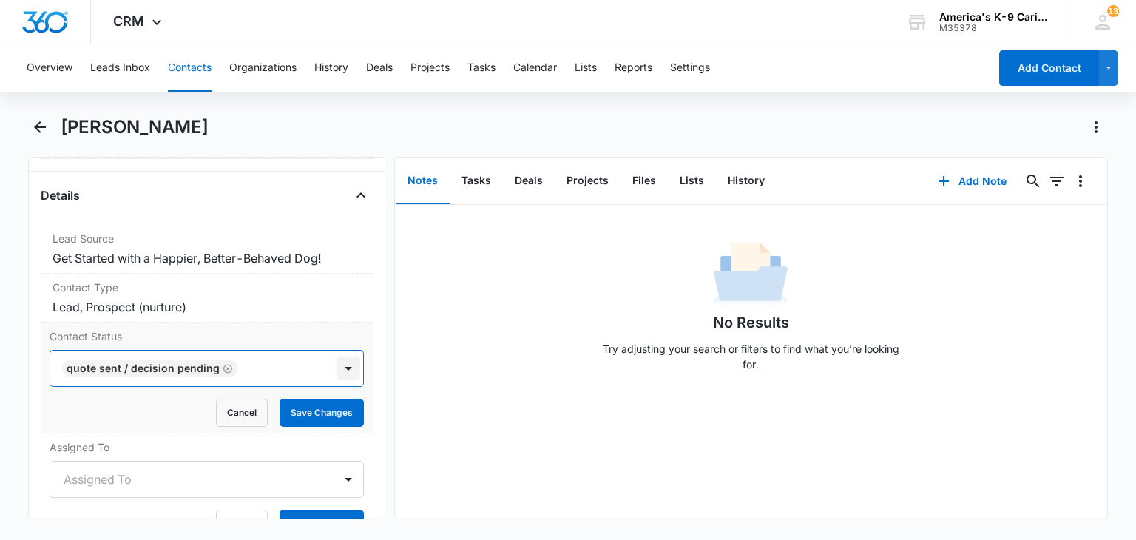
click at [336, 373] on div at bounding box center [348, 368] width 24 height 24
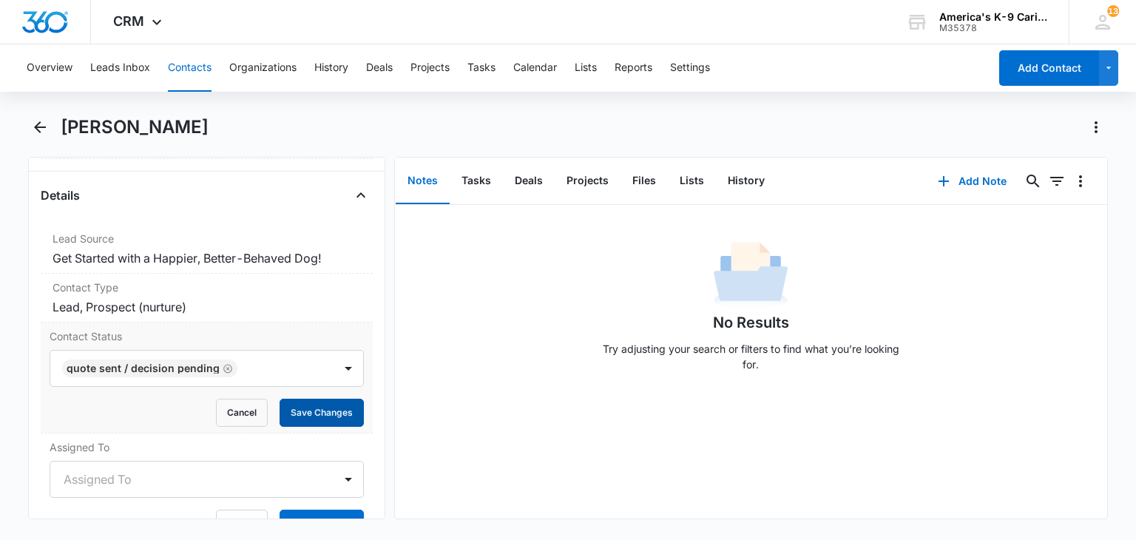
click at [331, 402] on button "Save Changes" at bounding box center [322, 413] width 84 height 28
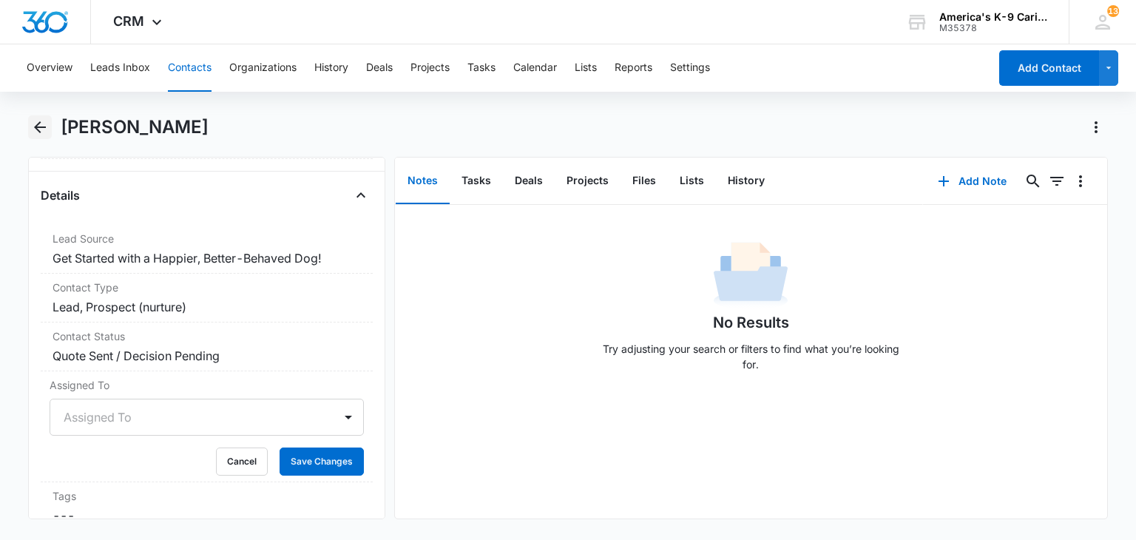
click at [47, 127] on icon "Back" at bounding box center [40, 127] width 18 height 18
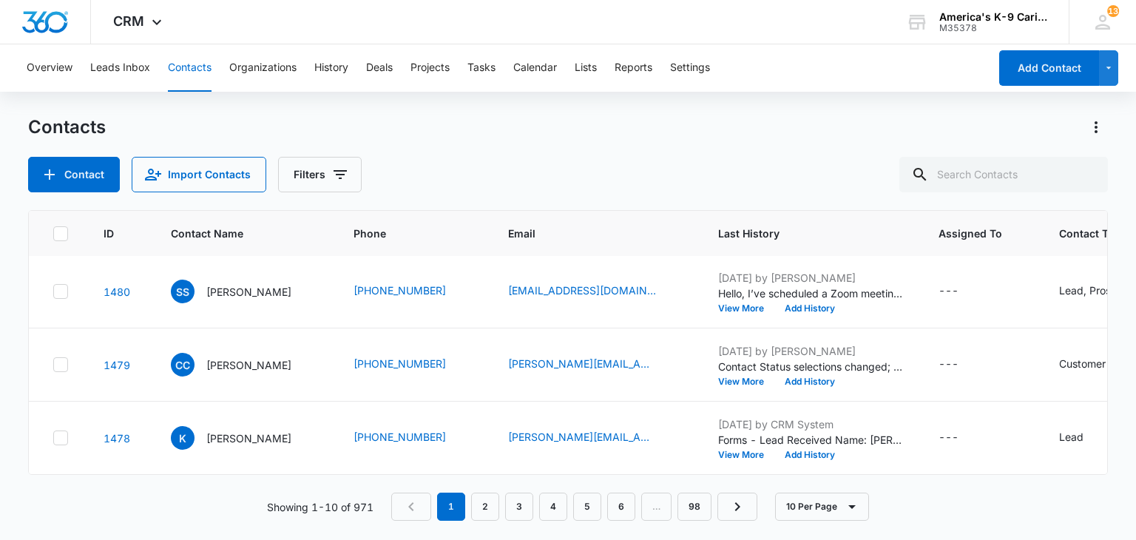
scroll to position [524, 0]
click at [487, 515] on link "2" at bounding box center [485, 507] width 28 height 28
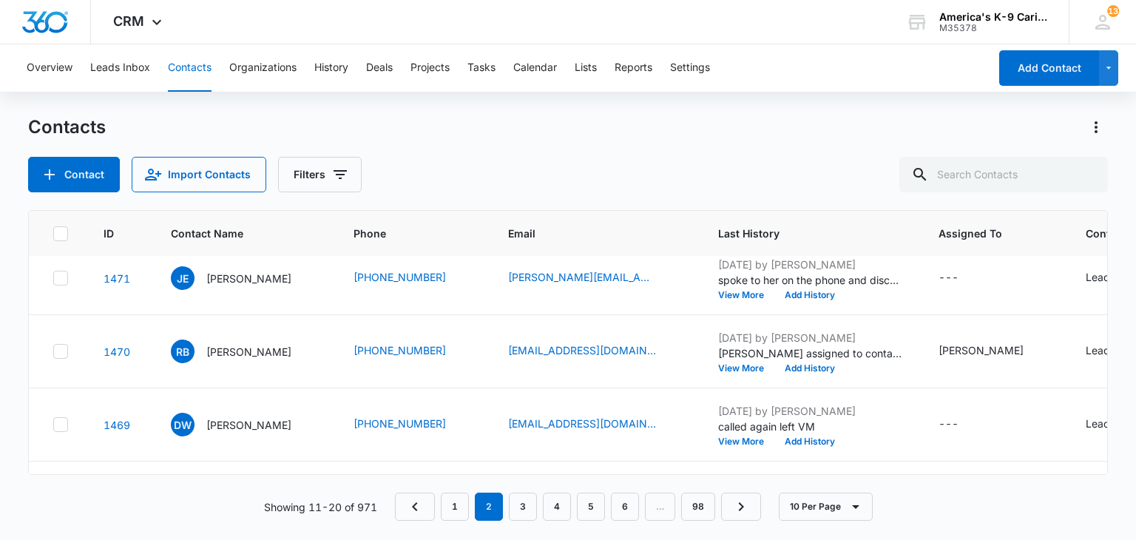
scroll to position [390, 0]
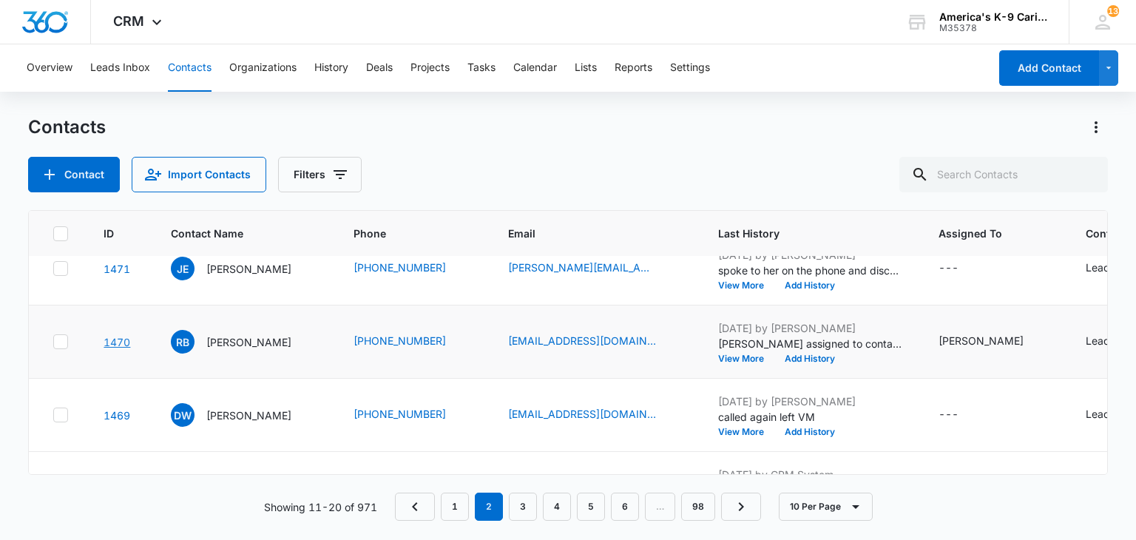
click at [118, 341] on link "1470" at bounding box center [117, 342] width 27 height 13
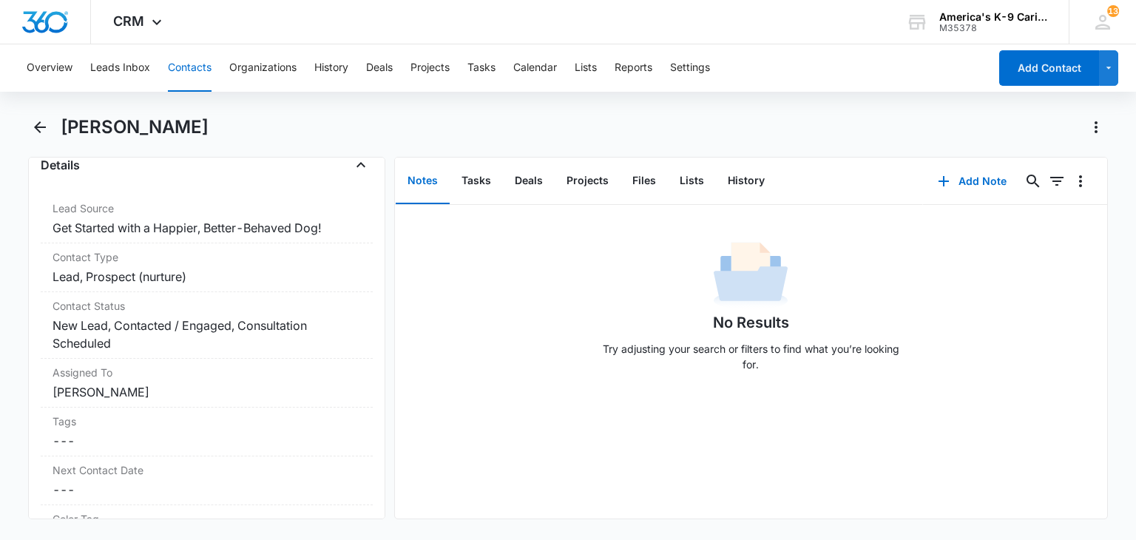
scroll to position [600, 0]
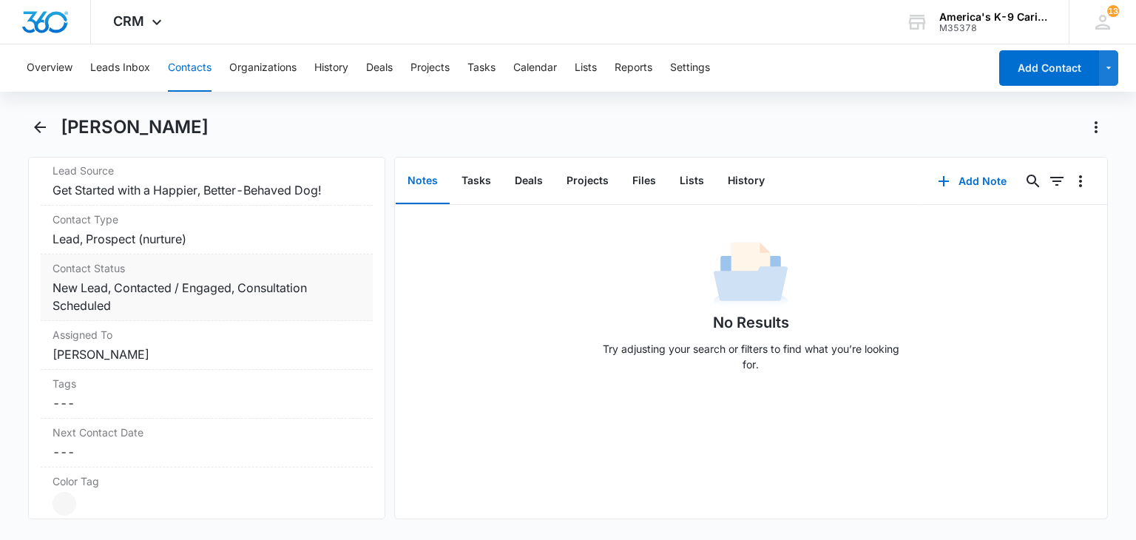
click at [311, 282] on dd "Cancel Save Changes New Lead, Contacted / Engaged, Consultation Scheduled" at bounding box center [207, 296] width 308 height 35
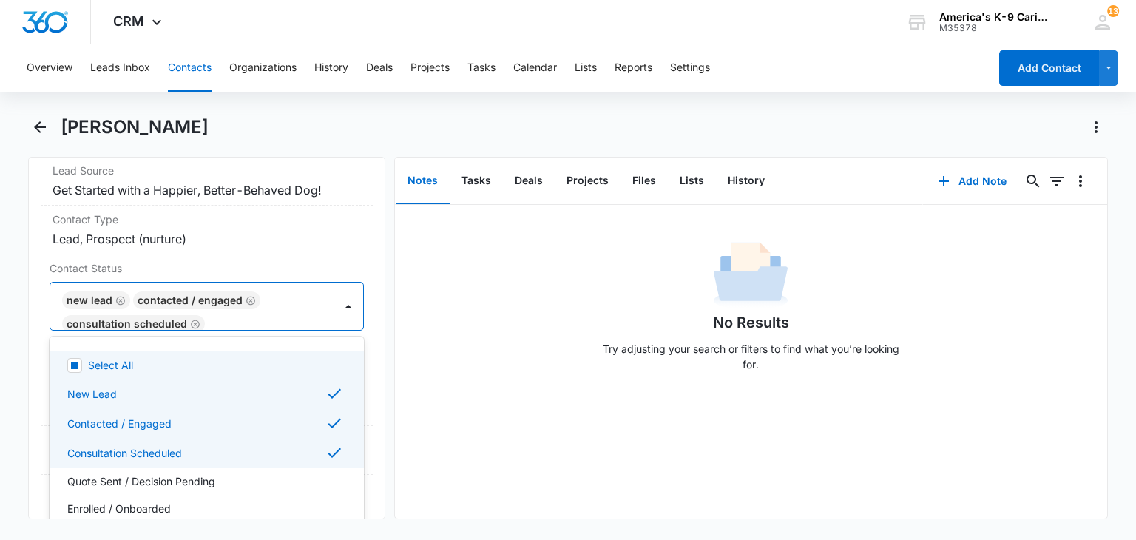
scroll to position [3, 0]
click at [336, 300] on div at bounding box center [348, 306] width 24 height 24
click at [246, 450] on div "Quote Sent / Decision Pending" at bounding box center [204, 455] width 275 height 16
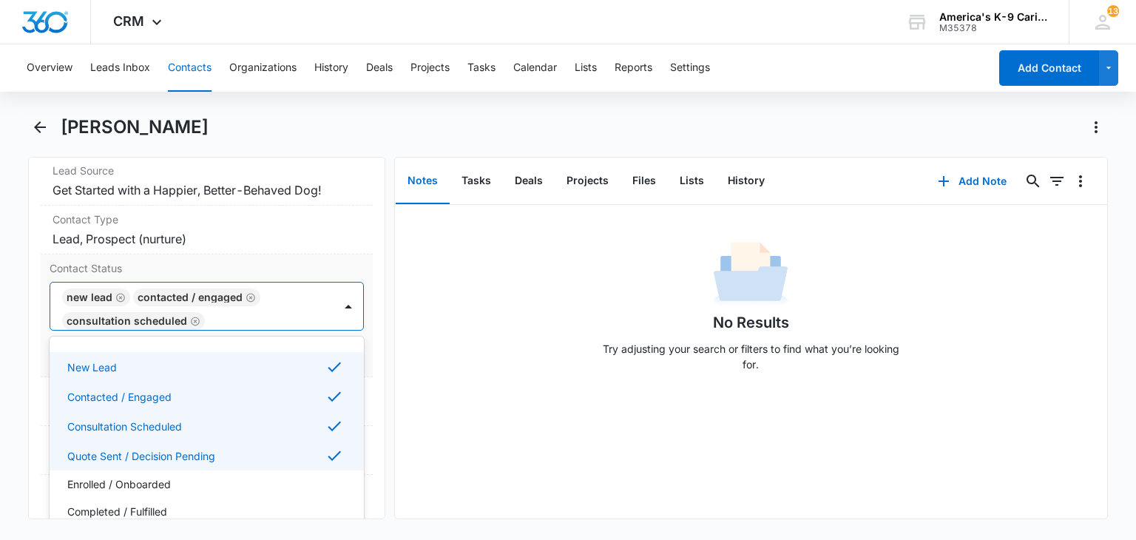
click at [263, 433] on div "Consultation Scheduled" at bounding box center [207, 426] width 314 height 30
click at [272, 400] on div "Contacted / Engaged" at bounding box center [204, 397] width 275 height 18
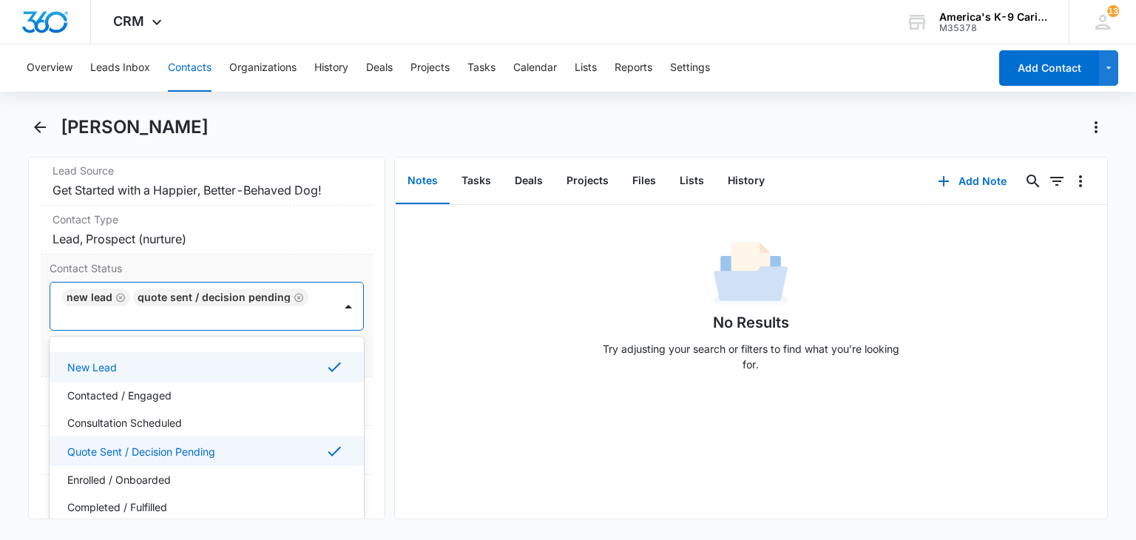
click at [278, 373] on div "New Lead" at bounding box center [204, 367] width 275 height 18
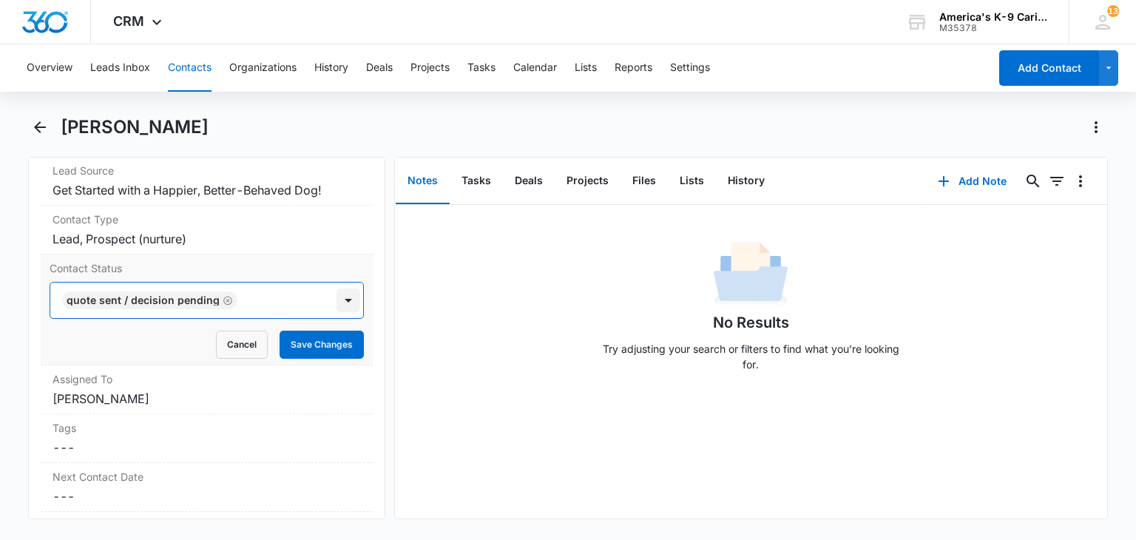
click at [340, 307] on div at bounding box center [348, 300] width 24 height 24
click at [322, 350] on button "Save Changes" at bounding box center [322, 345] width 84 height 28
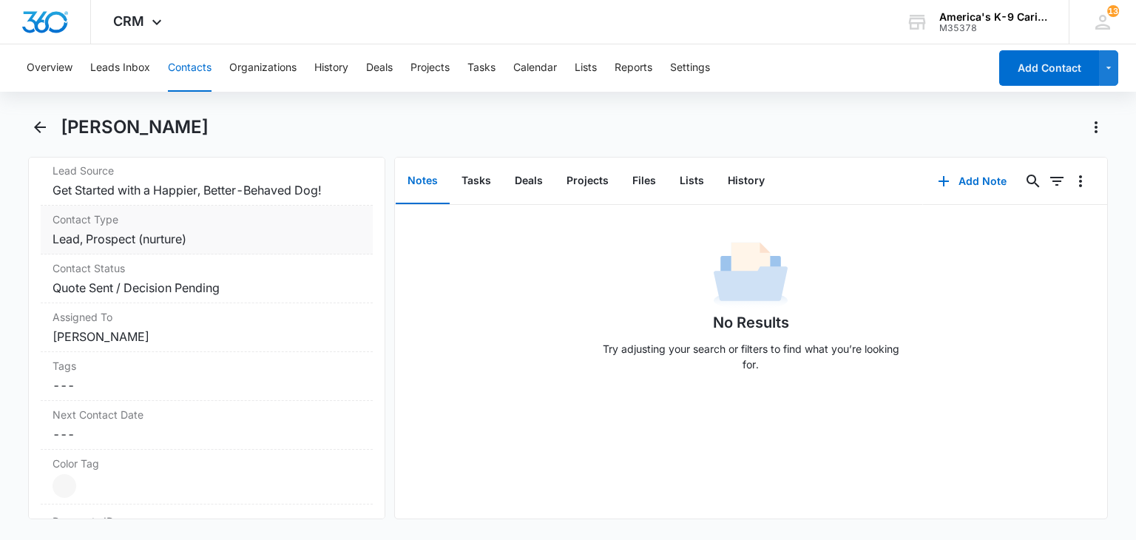
click at [328, 240] on dd "Cancel Save Changes Lead, Prospect (nurture)" at bounding box center [207, 239] width 308 height 18
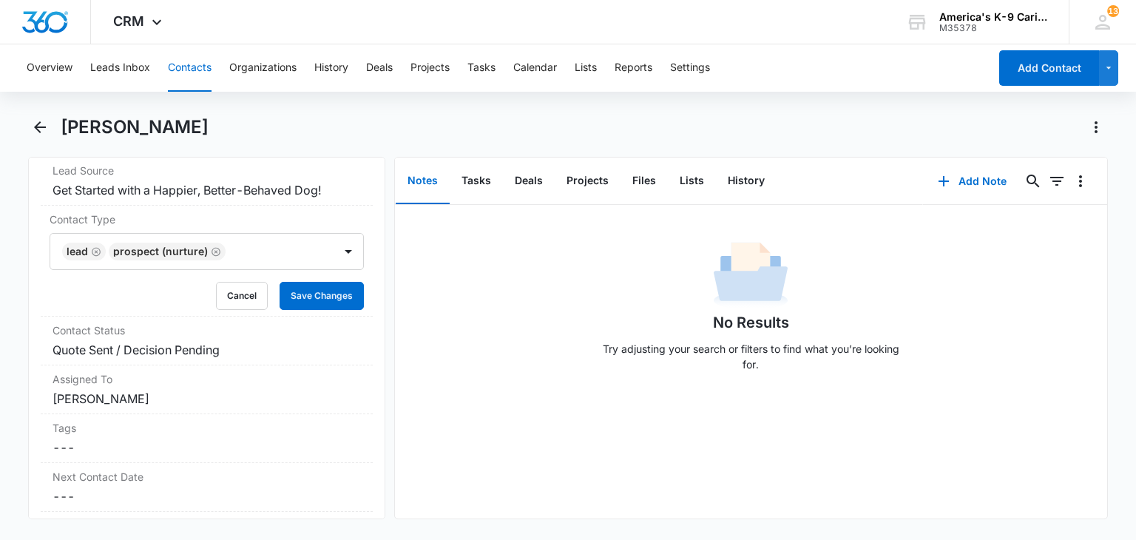
click at [336, 248] on div at bounding box center [348, 252] width 24 height 24
click at [324, 291] on button "Save Changes" at bounding box center [322, 296] width 84 height 28
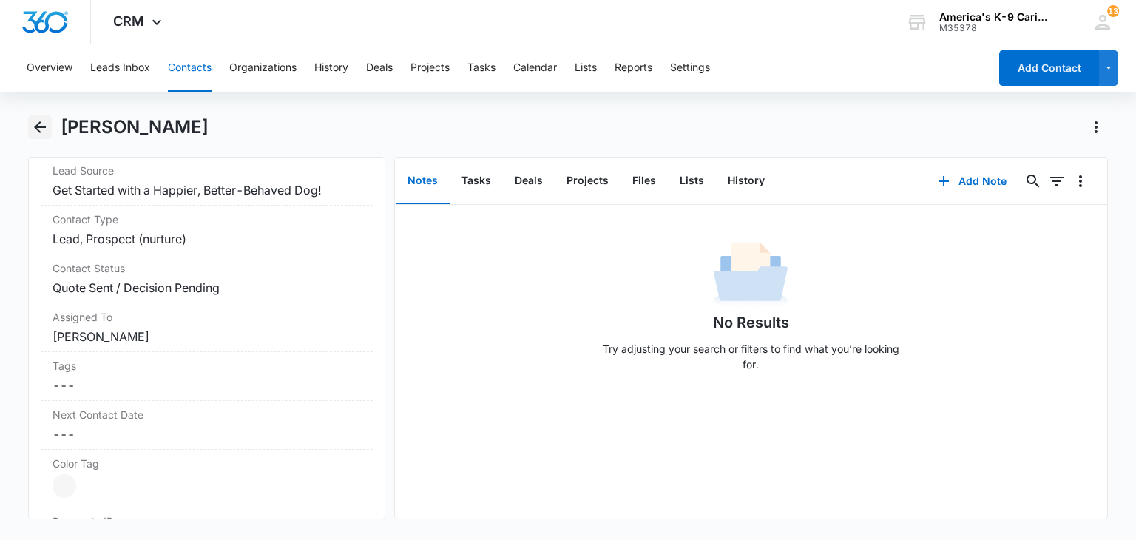
click at [33, 122] on icon "Back" at bounding box center [40, 127] width 18 height 18
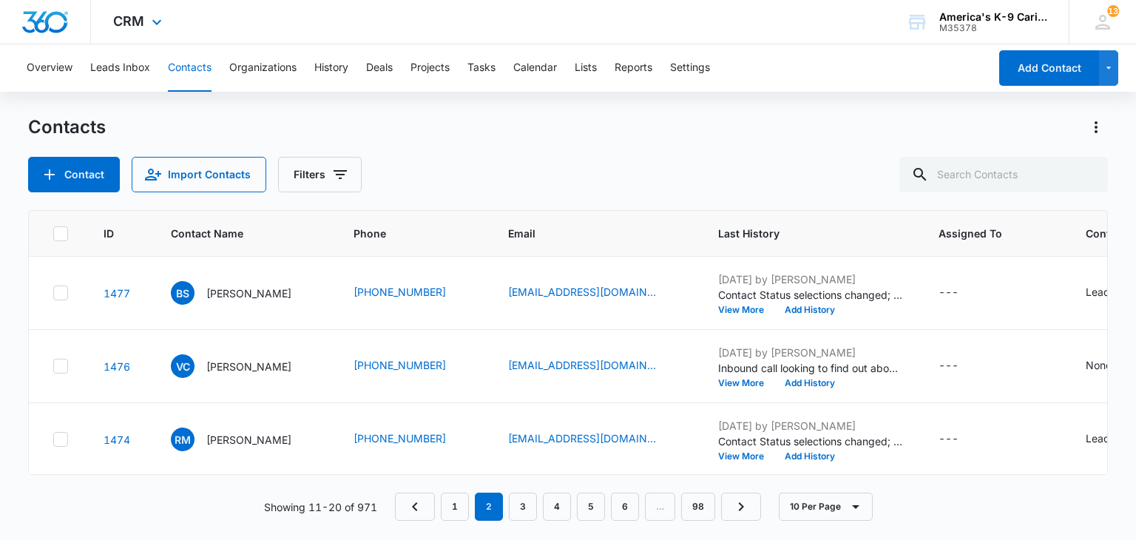
scroll to position [390, 0]
